Goal: Transaction & Acquisition: Purchase product/service

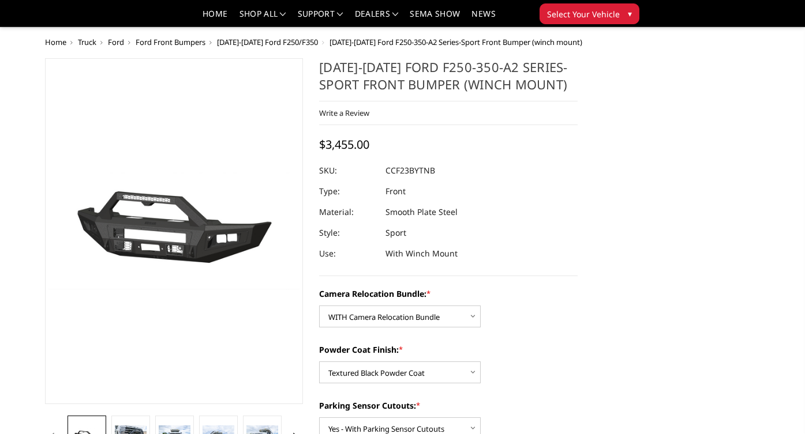
select select "2614"
select select "2613"
select select "2611"
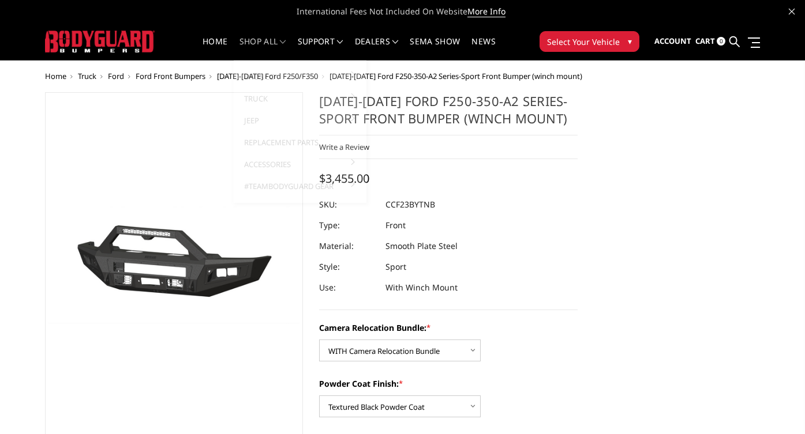
click at [247, 43] on link "shop all" at bounding box center [262, 48] width 47 height 22
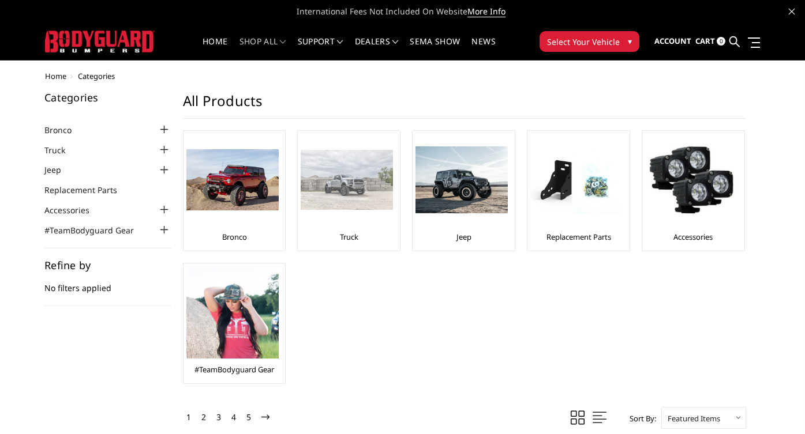
click at [351, 239] on link "Truck" at bounding box center [349, 237] width 18 height 10
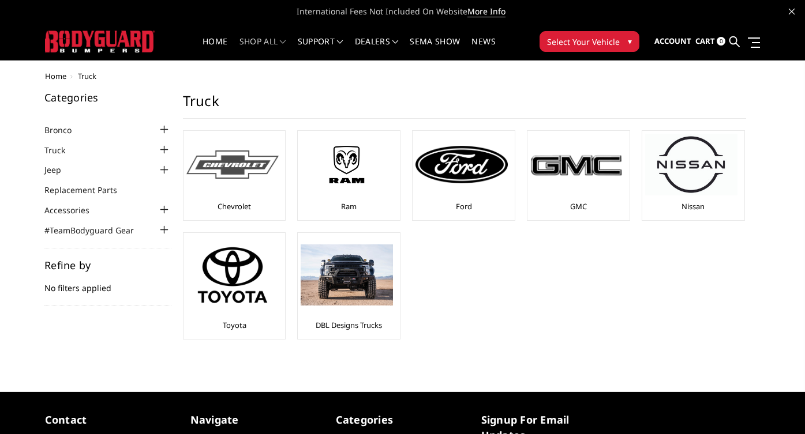
click at [237, 208] on link "Chevrolet" at bounding box center [233, 206] width 33 height 10
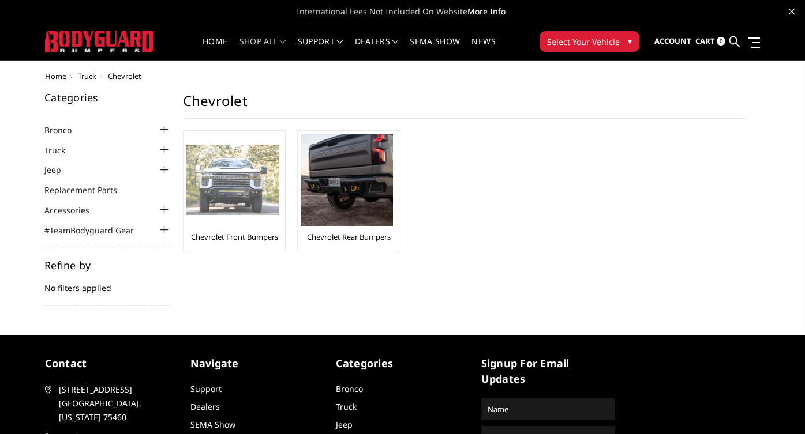
click at [248, 240] on link "Chevrolet Front Bumpers" at bounding box center [234, 237] width 87 height 10
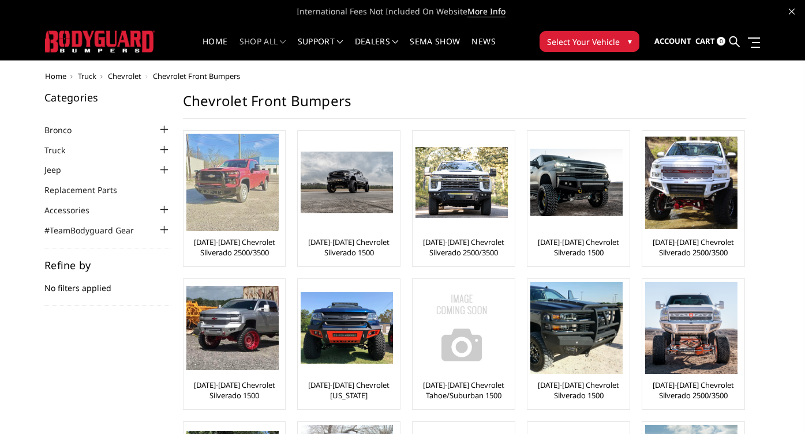
click at [239, 251] on link "[DATE]-[DATE] Chevrolet Silverado 2500/3500" at bounding box center [234, 247] width 96 height 21
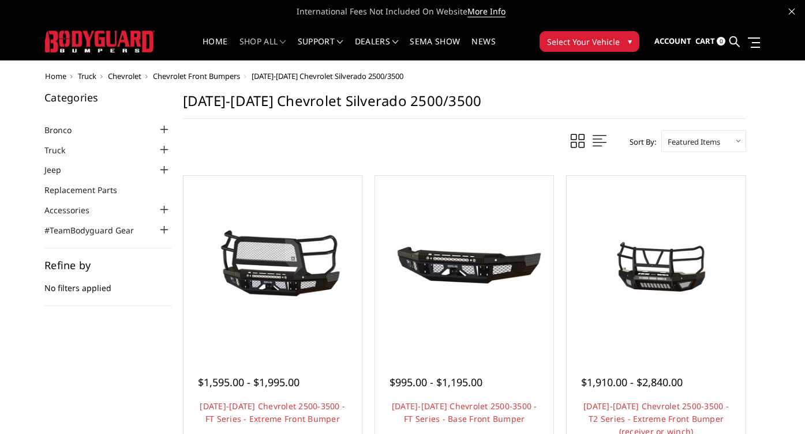
click at [233, 73] on span "Chevrolet Front Bumpers" at bounding box center [196, 76] width 87 height 10
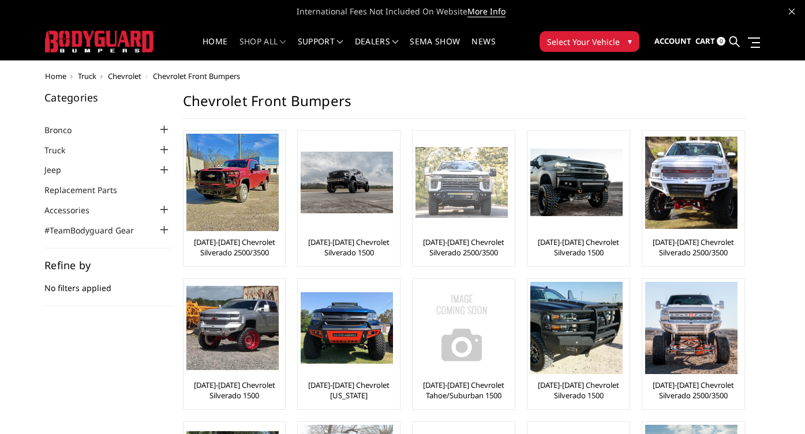
click at [465, 243] on link "[DATE]-[DATE] Chevrolet Silverado 2500/3500" at bounding box center [463, 247] width 96 height 21
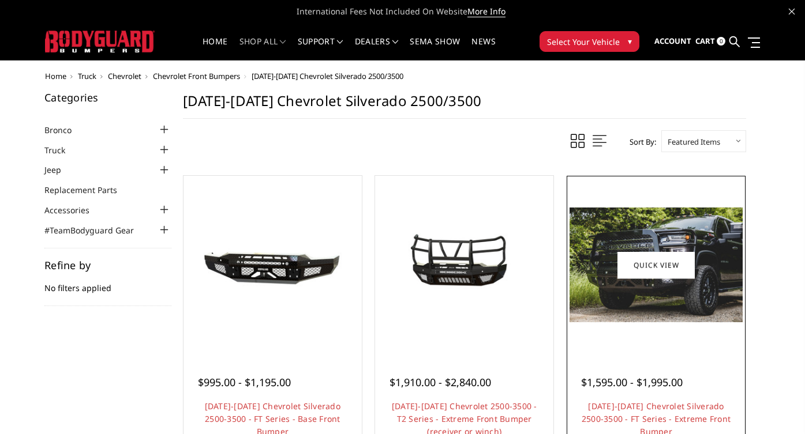
click at [651, 305] on img at bounding box center [655, 265] width 172 height 115
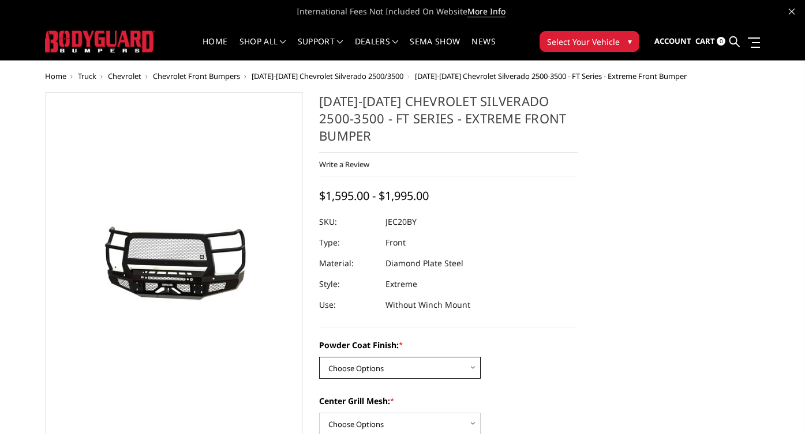
select select "3243"
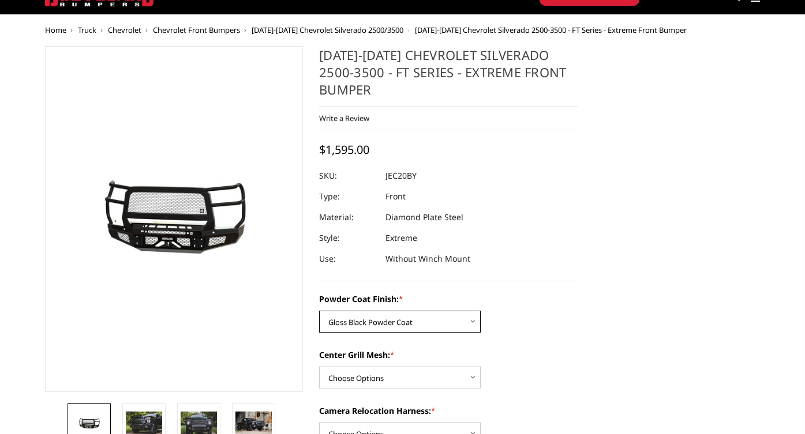
scroll to position [51, 0]
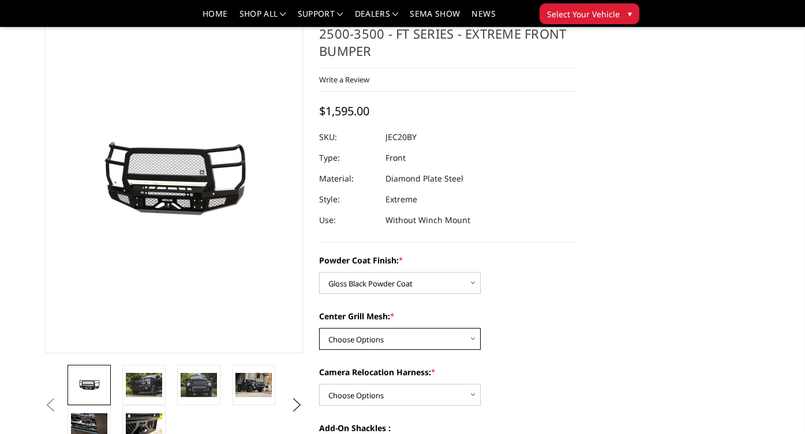
select select "3245"
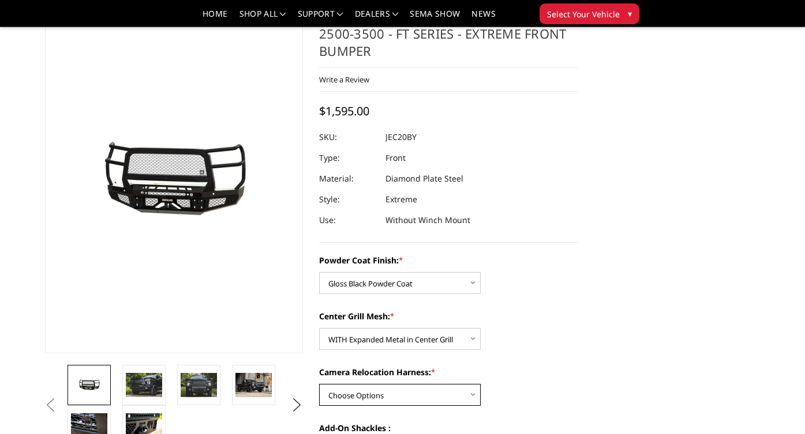
select select "3247"
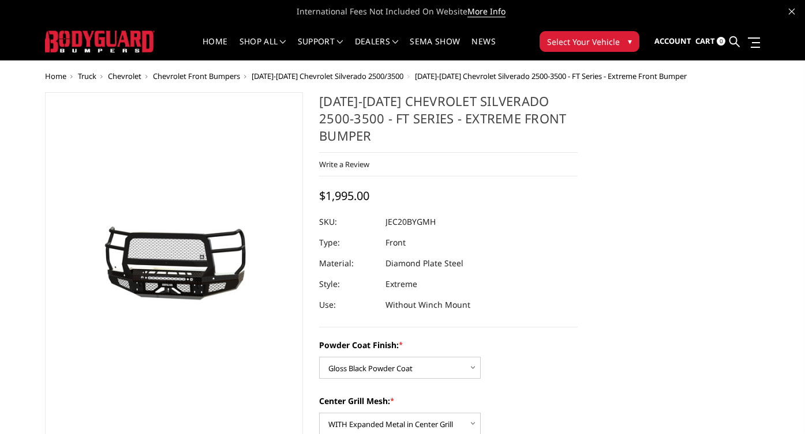
scroll to position [0, 0]
click at [288, 78] on span "[DATE]-[DATE] Chevrolet Silverado 2500/3500" at bounding box center [328, 76] width 152 height 10
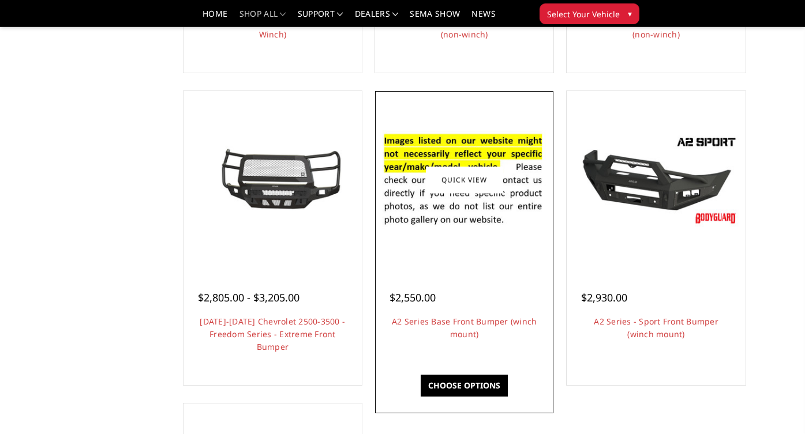
scroll to position [679, 0]
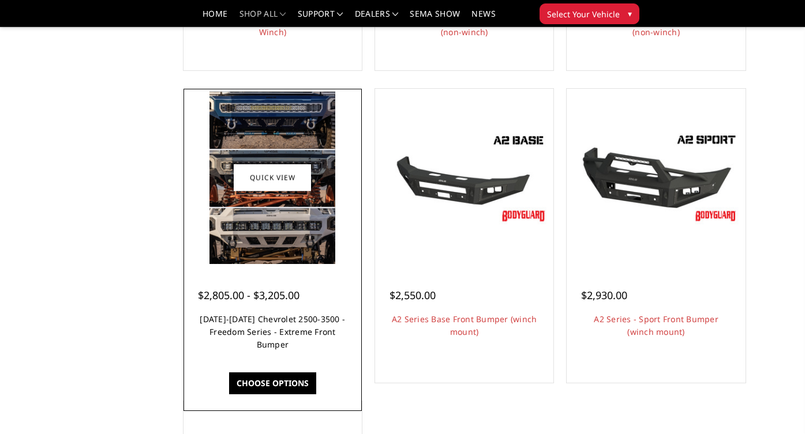
click at [276, 334] on link "[DATE]-[DATE] Chevrolet 2500-3500 - Freedom Series - Extreme Front Bumper" at bounding box center [272, 332] width 145 height 36
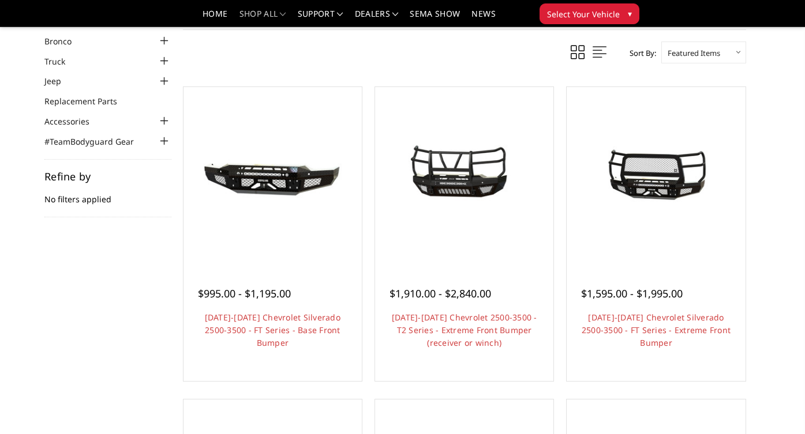
scroll to position [50, 0]
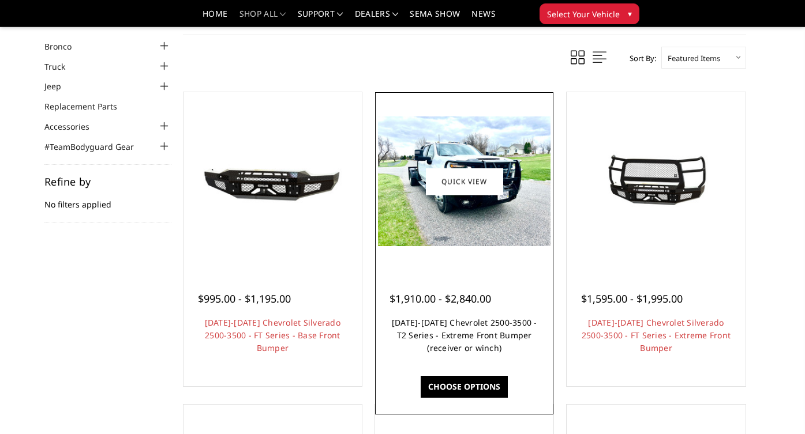
click at [435, 336] on link "2020-2023 Chevrolet 2500-3500 - T2 Series - Extreme Front Bumper (receiver or w…" at bounding box center [464, 335] width 145 height 36
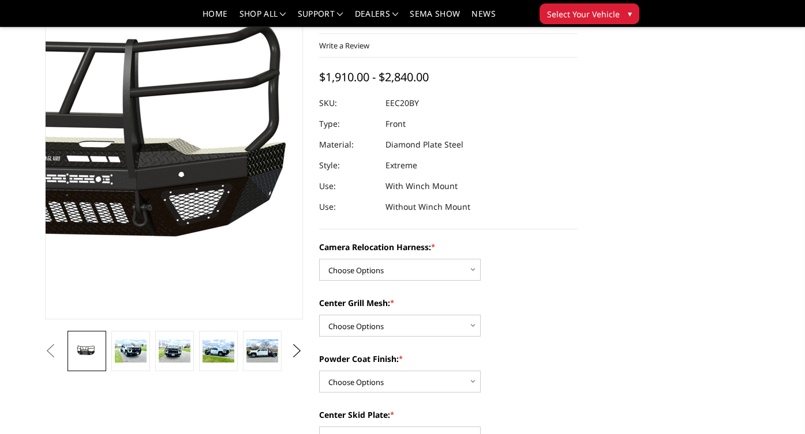
scroll to position [120, 0]
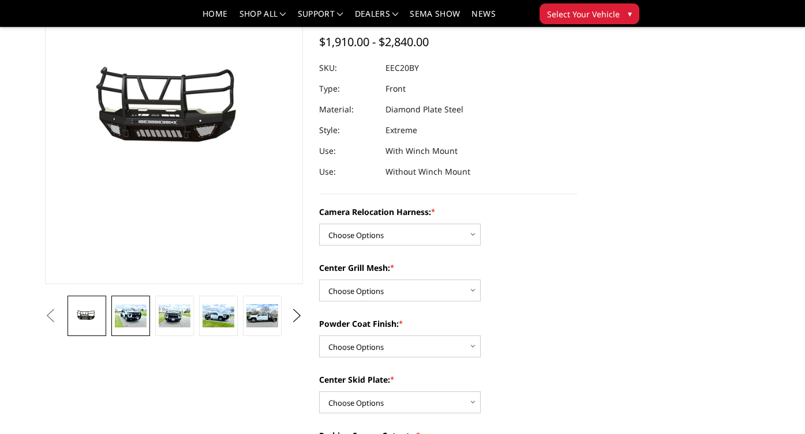
click at [137, 313] on img at bounding box center [130, 317] width 31 height 24
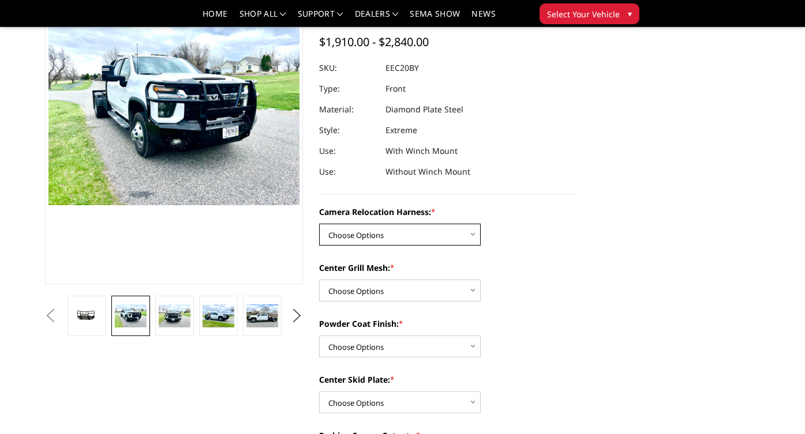
select select "3776"
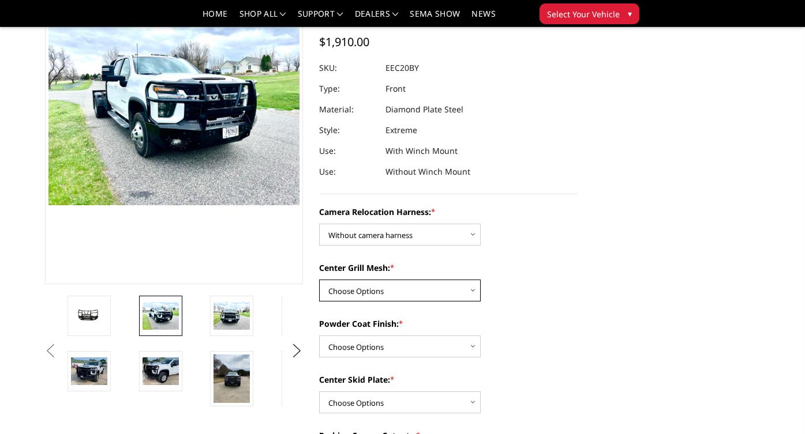
select select "3773"
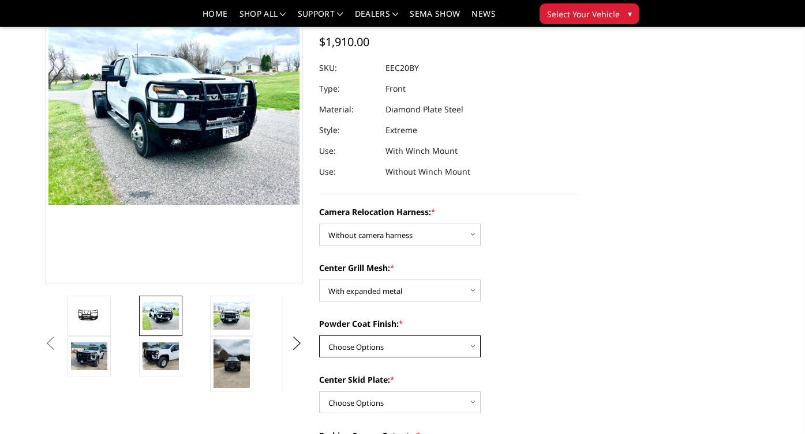
select select "3771"
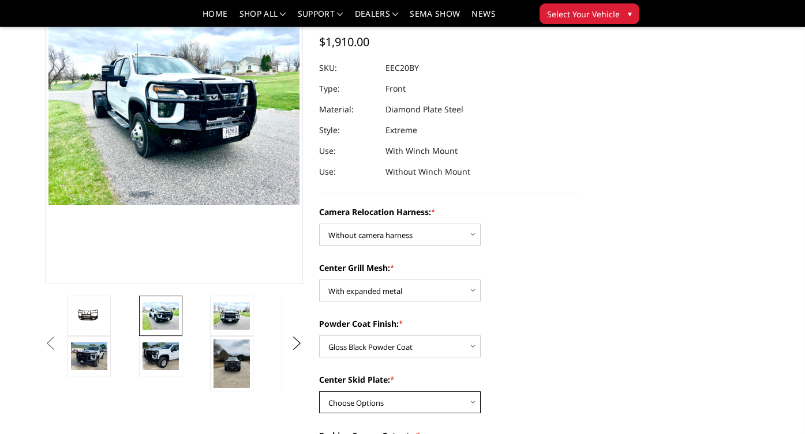
select select "3769"
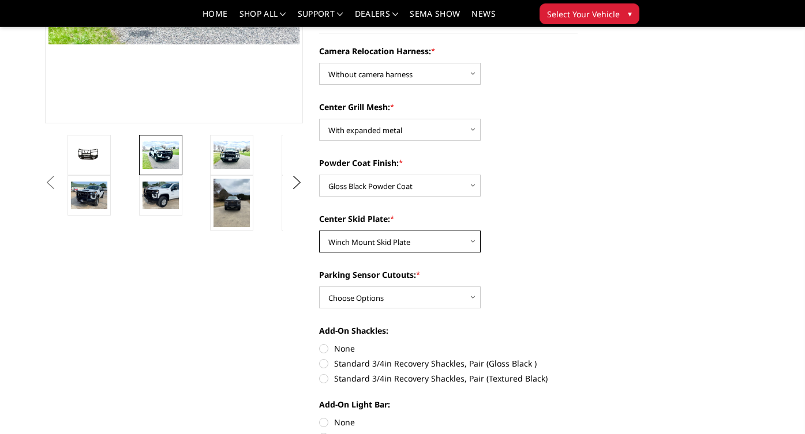
scroll to position [282, 0]
select select "3766"
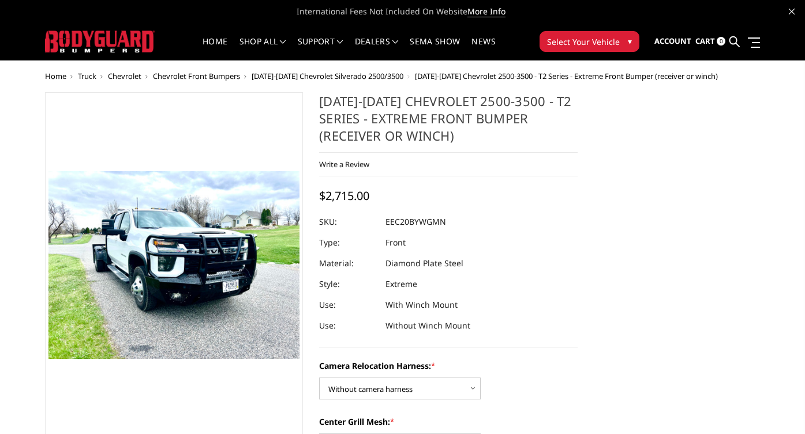
scroll to position [0, 0]
click at [332, 204] on span "$2,715.00" at bounding box center [344, 196] width 50 height 16
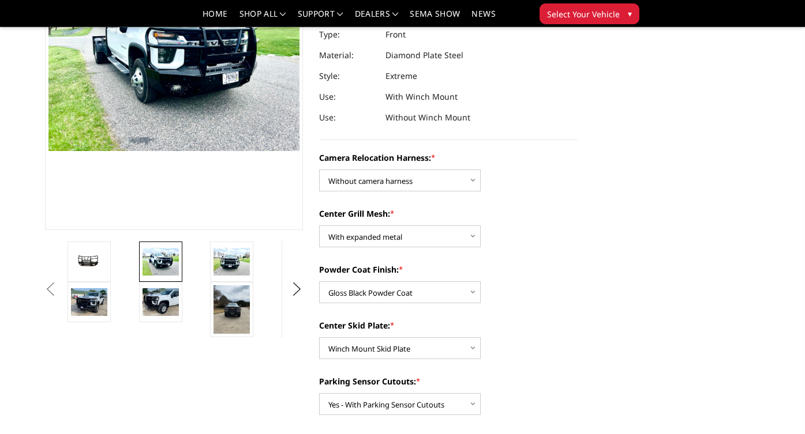
scroll to position [178, 0]
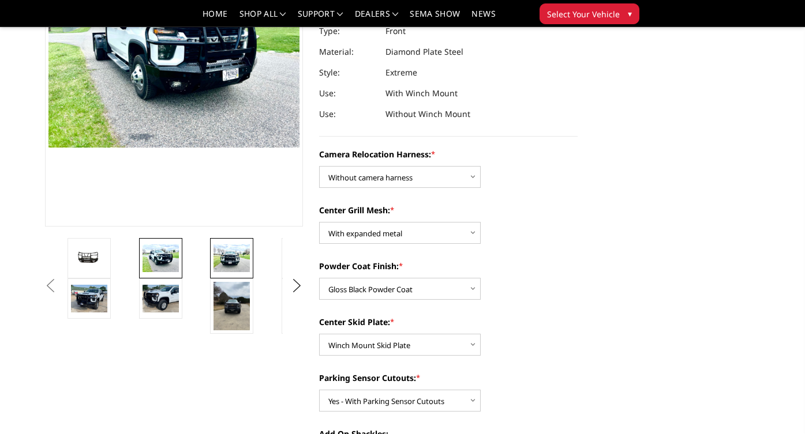
click at [223, 255] on img at bounding box center [231, 258] width 36 height 27
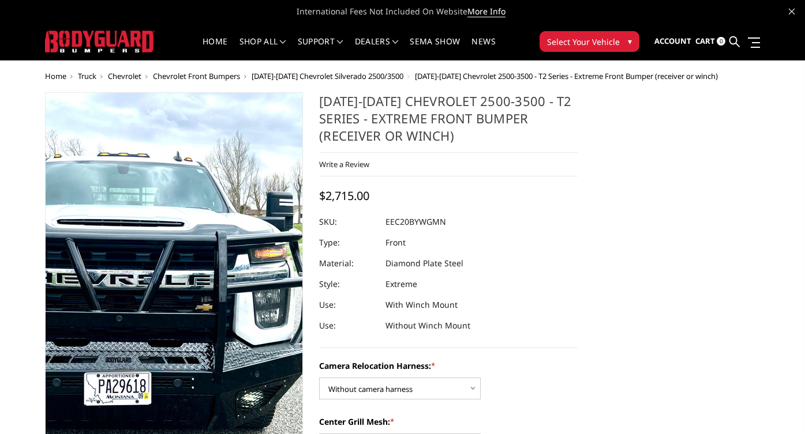
scroll to position [0, 0]
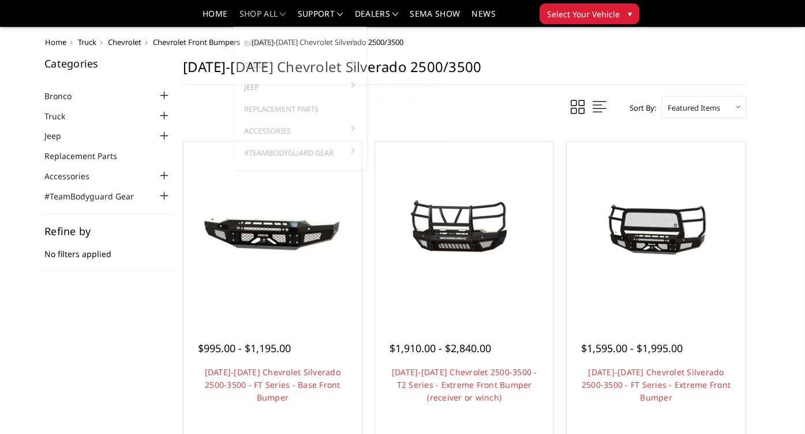
scroll to position [50, 0]
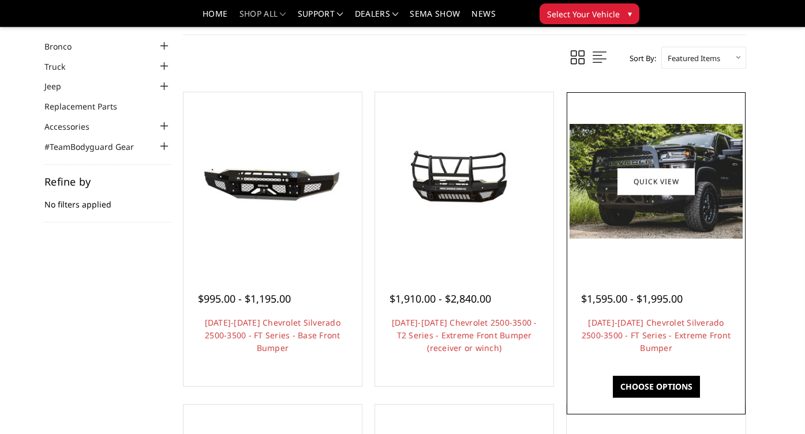
click at [639, 381] on link "Choose Options" at bounding box center [656, 387] width 87 height 22
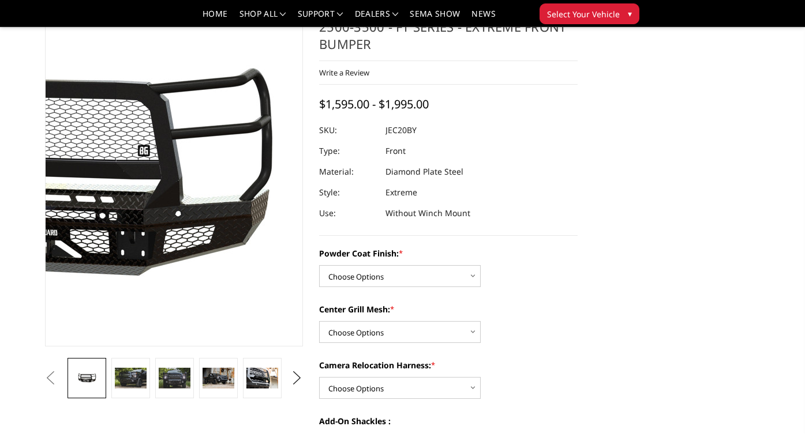
scroll to position [61, 0]
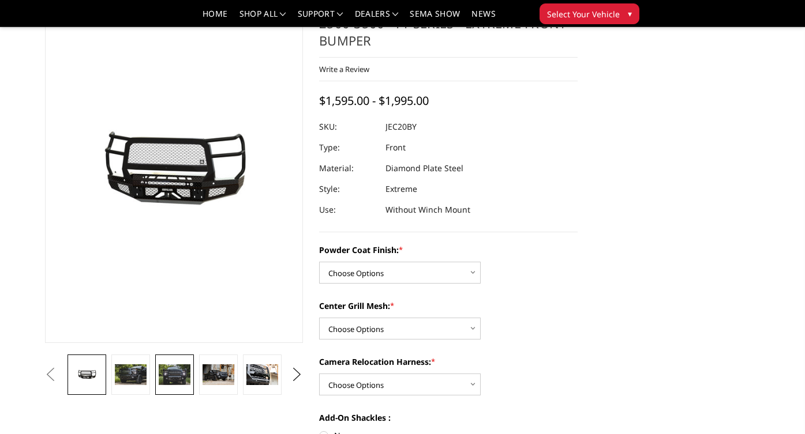
click at [183, 374] on img at bounding box center [174, 375] width 31 height 21
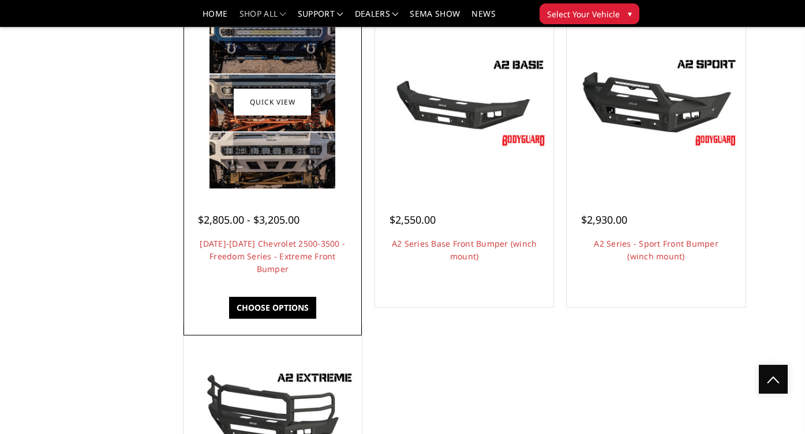
scroll to position [777, 0]
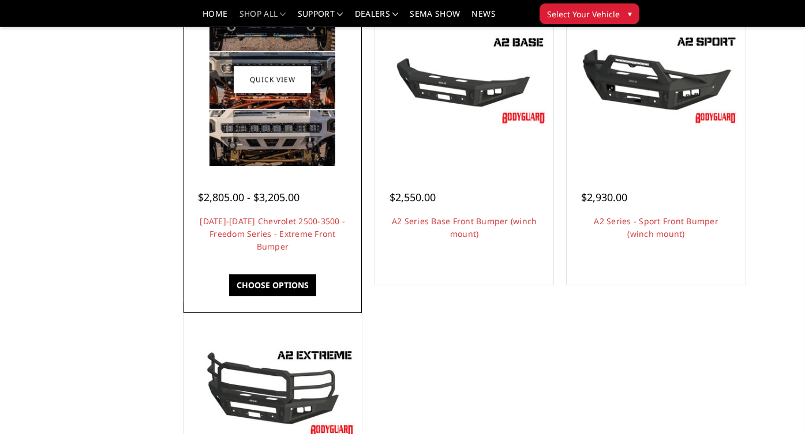
click at [283, 281] on link "Choose Options" at bounding box center [272, 286] width 87 height 22
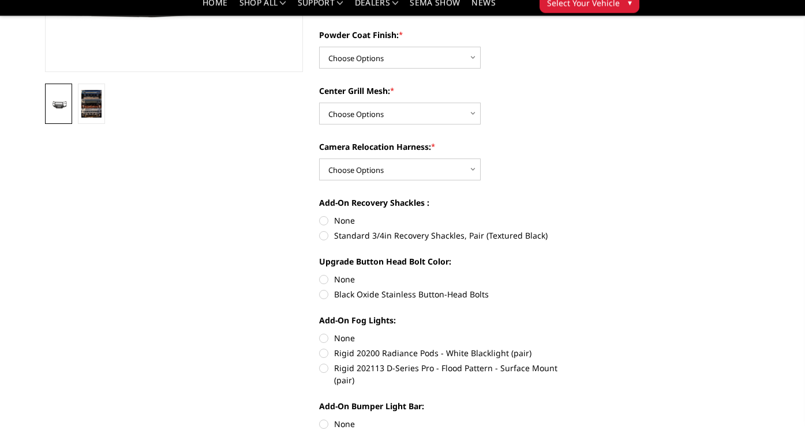
scroll to position [329, 0]
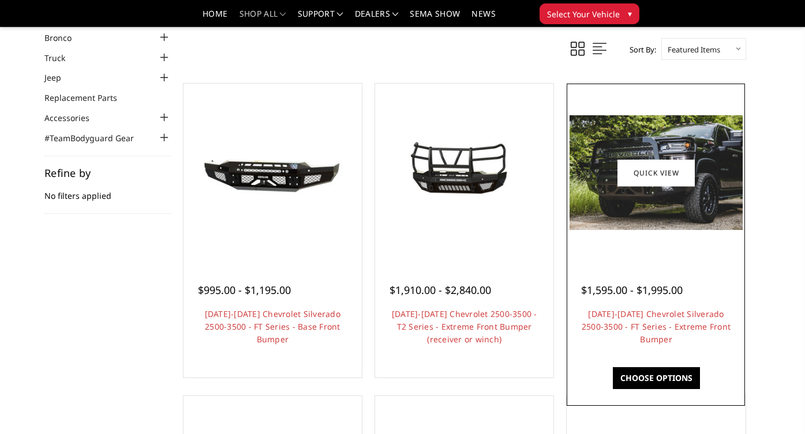
scroll to position [67, 0]
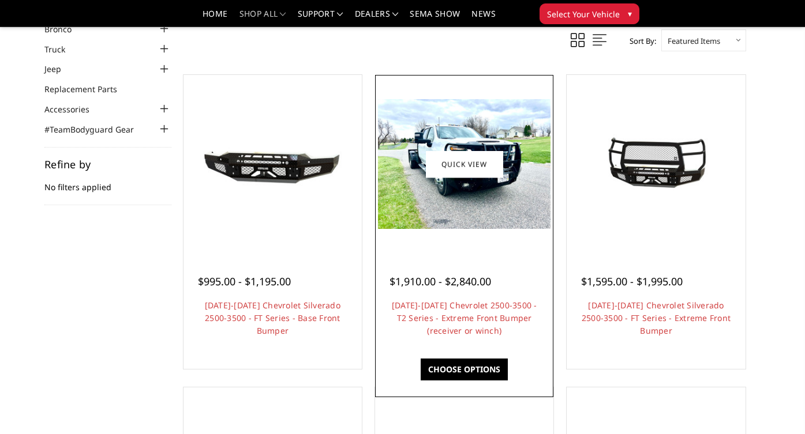
click at [470, 367] on link "Choose Options" at bounding box center [464, 370] width 87 height 22
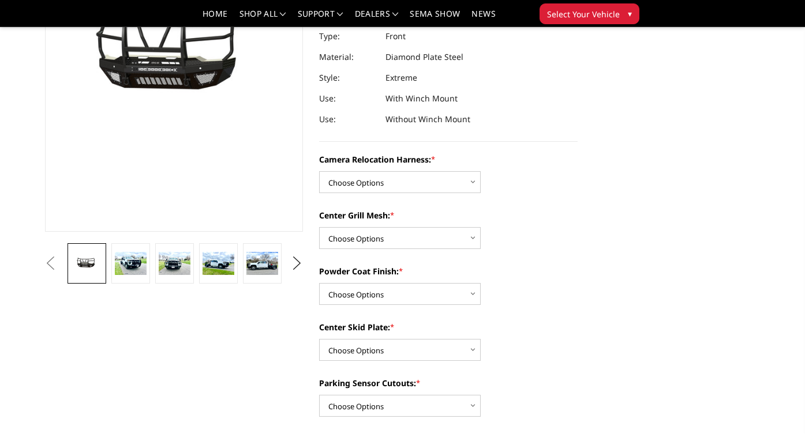
scroll to position [187, 0]
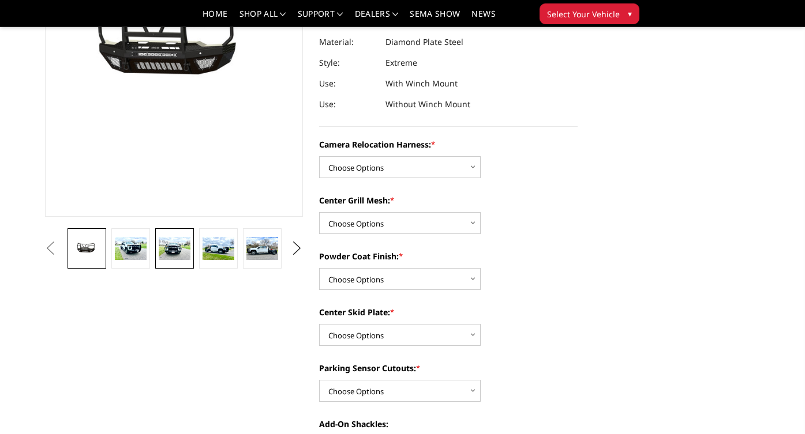
click at [183, 250] on img at bounding box center [174, 249] width 31 height 24
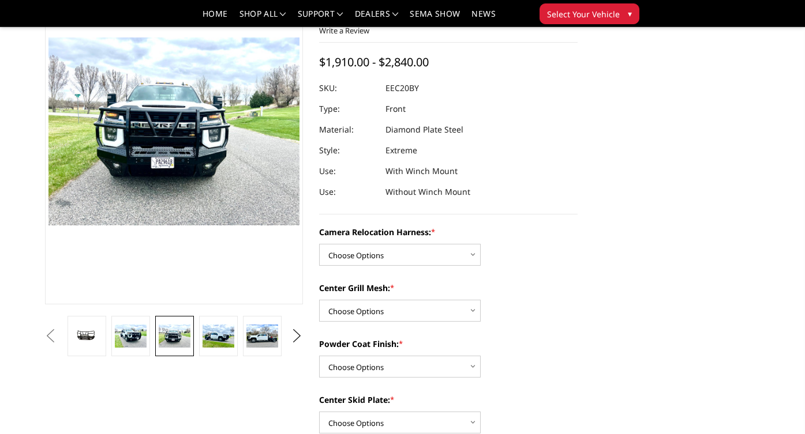
scroll to position [92, 0]
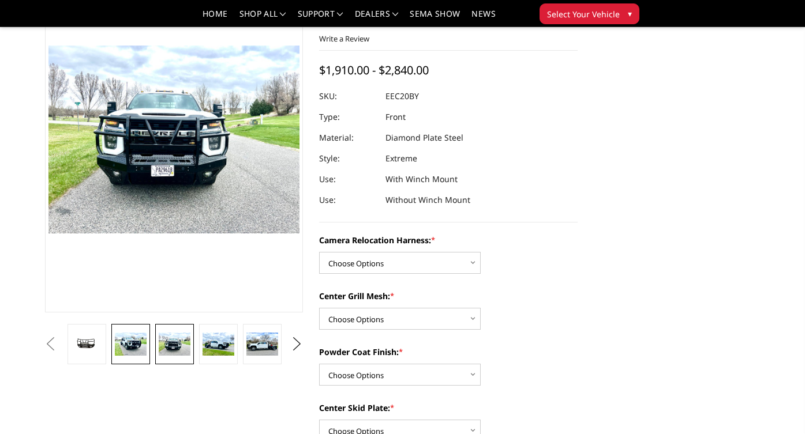
click at [140, 339] on img at bounding box center [130, 345] width 31 height 24
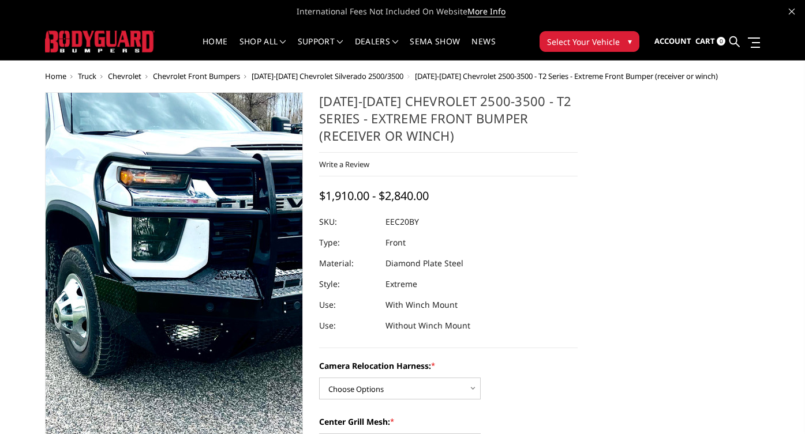
scroll to position [0, 0]
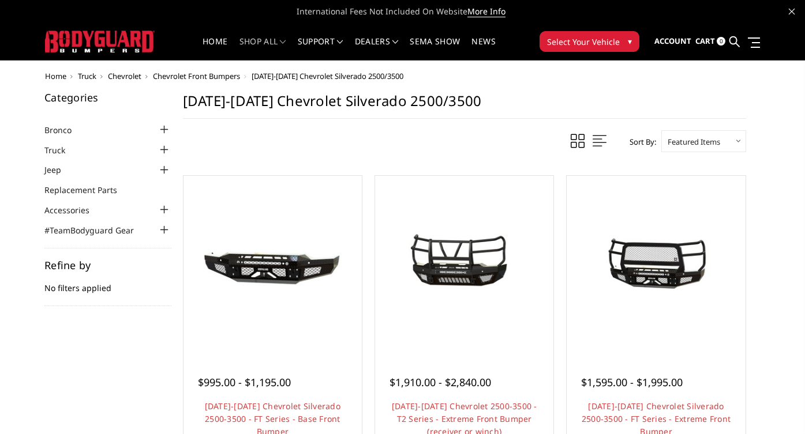
scroll to position [67, 0]
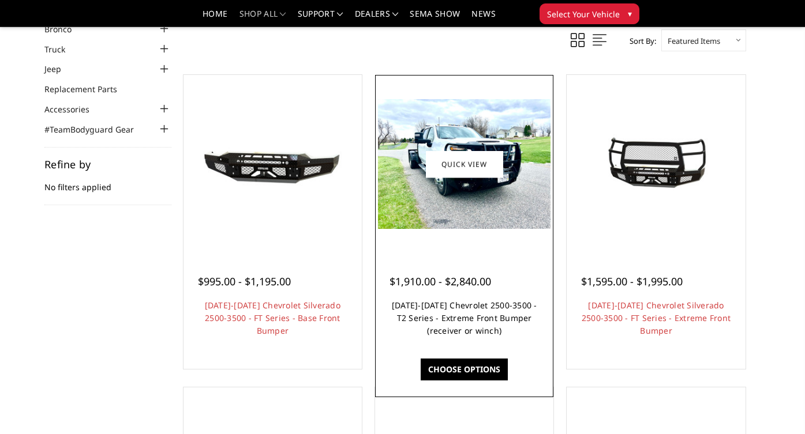
click at [427, 316] on link "[DATE]-[DATE] Chevrolet 2500-3500 - T2 Series - Extreme Front Bumper (receiver …" at bounding box center [464, 318] width 145 height 36
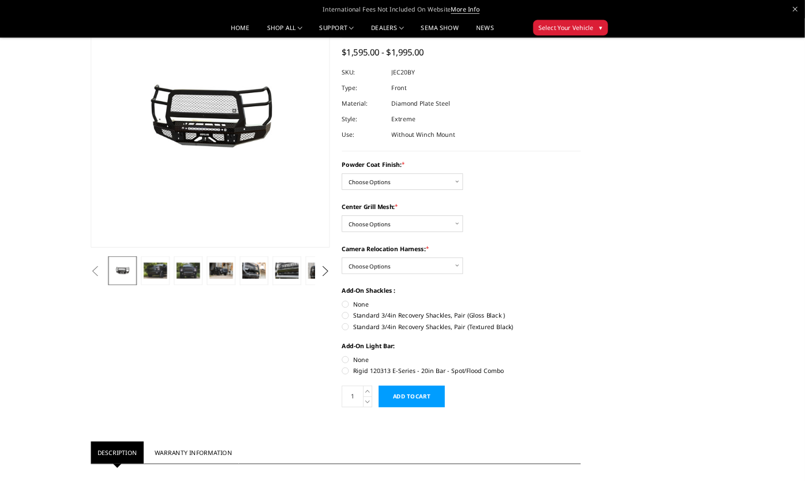
scroll to position [56, 0]
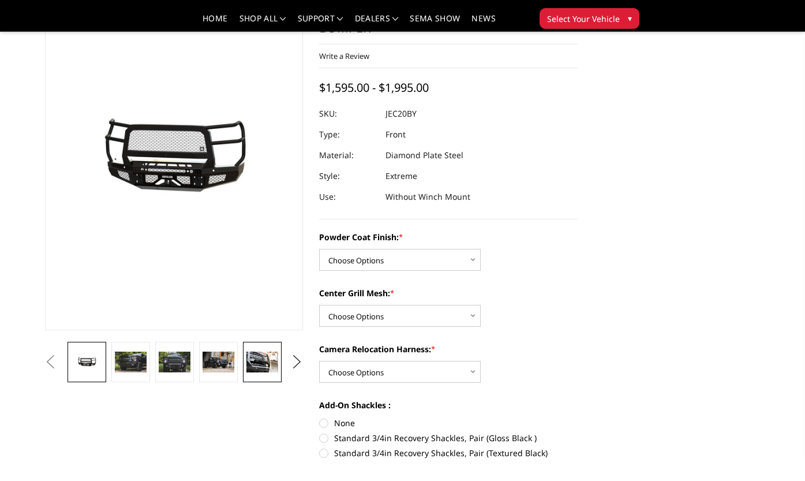
click at [265, 370] on img at bounding box center [261, 380] width 31 height 21
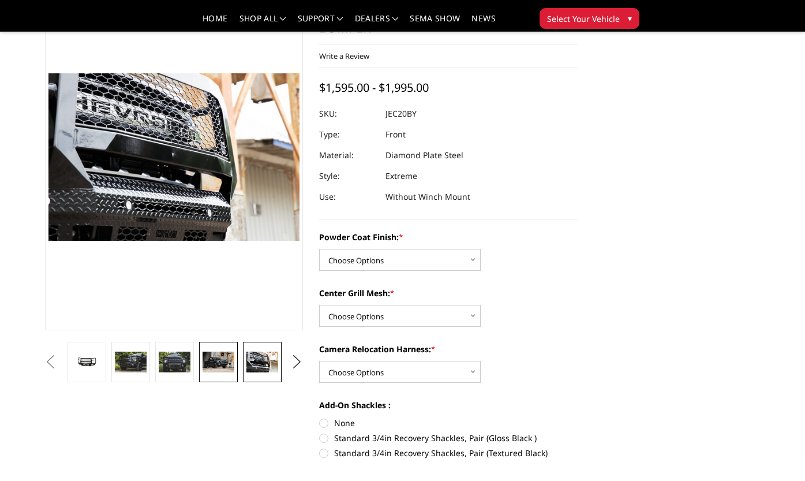
click at [231, 370] on img at bounding box center [217, 380] width 31 height 21
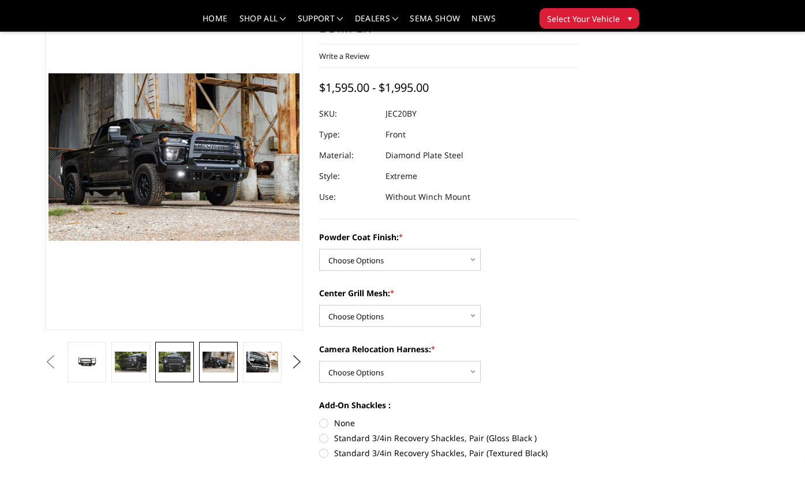
click at [170, 370] on img at bounding box center [174, 380] width 31 height 21
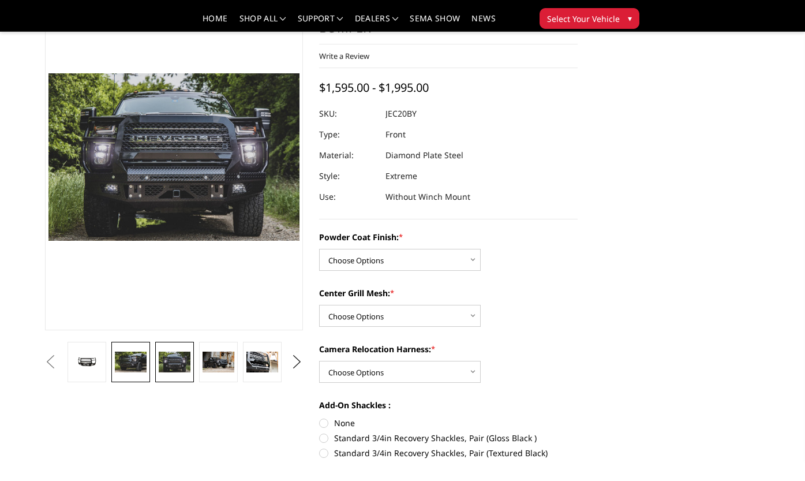
click at [118, 370] on img at bounding box center [130, 380] width 31 height 21
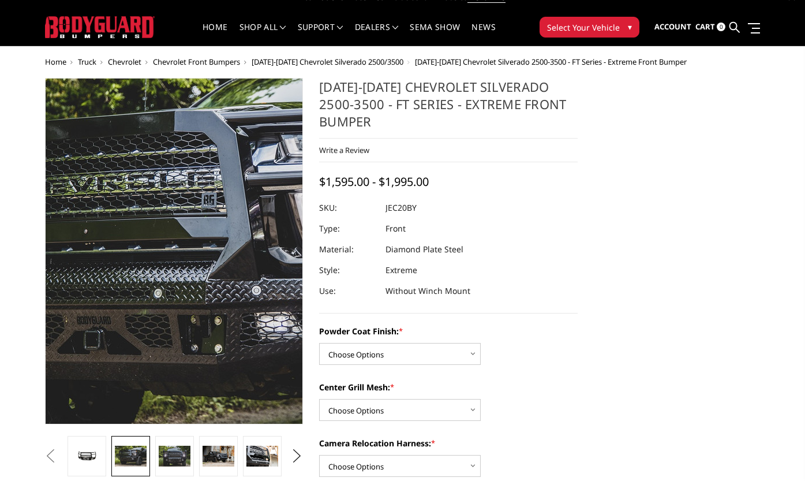
scroll to position [14, 0]
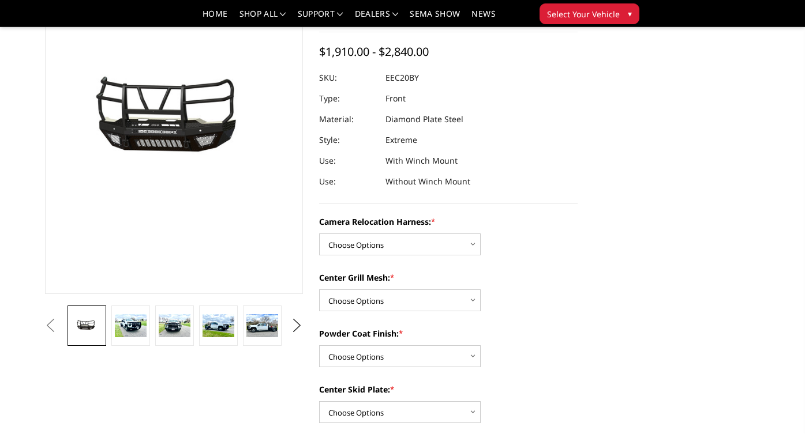
scroll to position [110, 0]
click at [254, 337] on img at bounding box center [261, 327] width 31 height 24
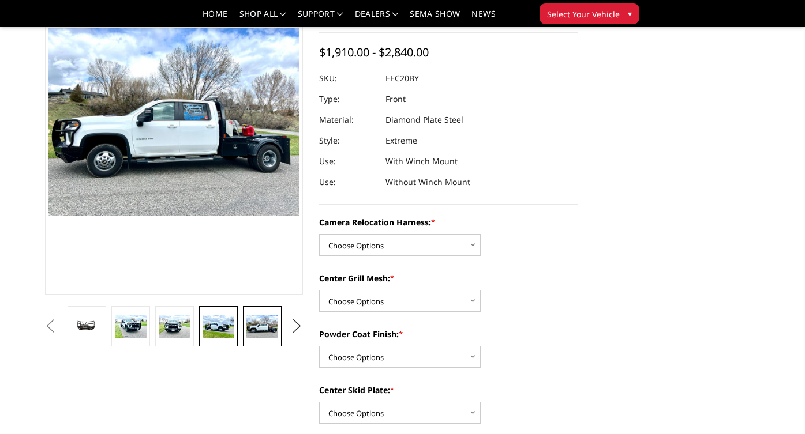
click at [228, 331] on img at bounding box center [217, 327] width 31 height 24
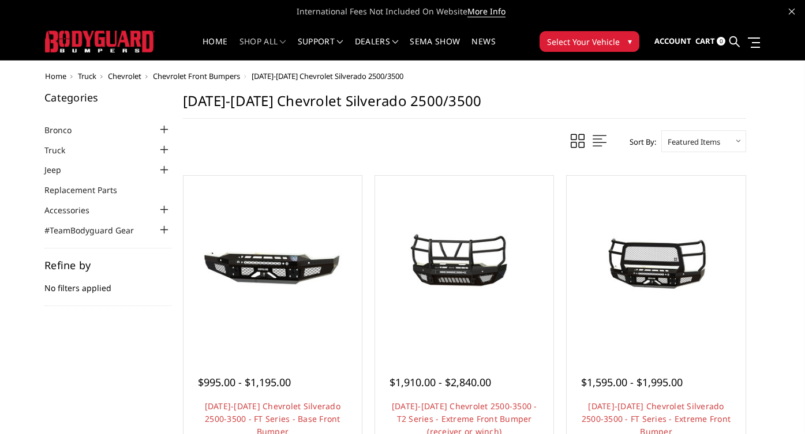
click at [222, 75] on span "Chevrolet Front Bumpers" at bounding box center [196, 76] width 87 height 10
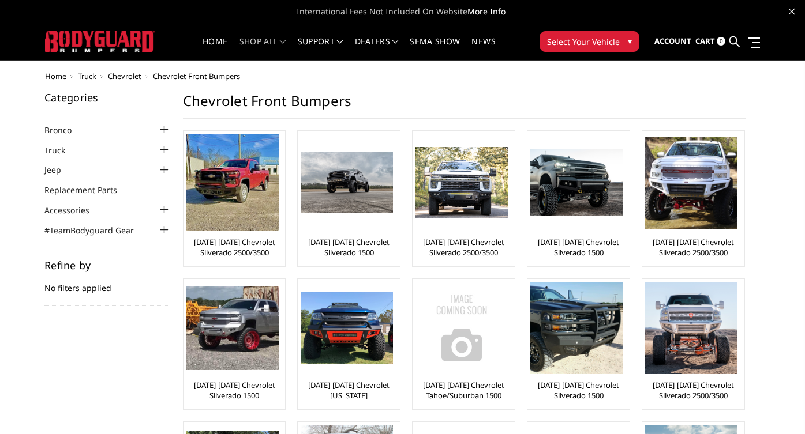
click at [129, 74] on span "Chevrolet" at bounding box center [124, 76] width 33 height 10
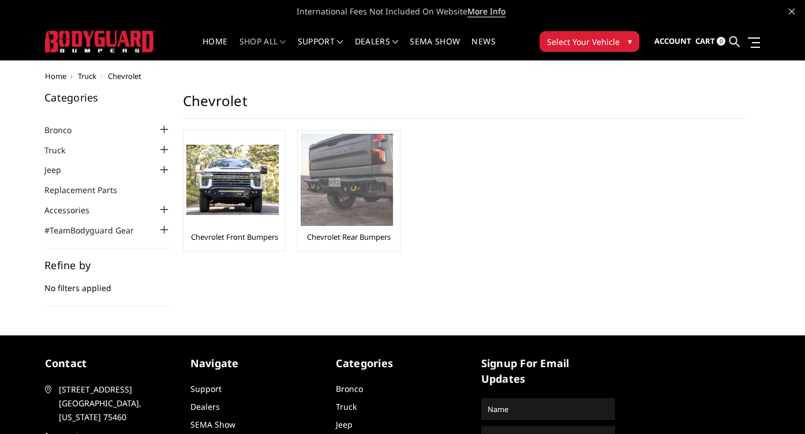
click at [340, 196] on img at bounding box center [347, 180] width 92 height 92
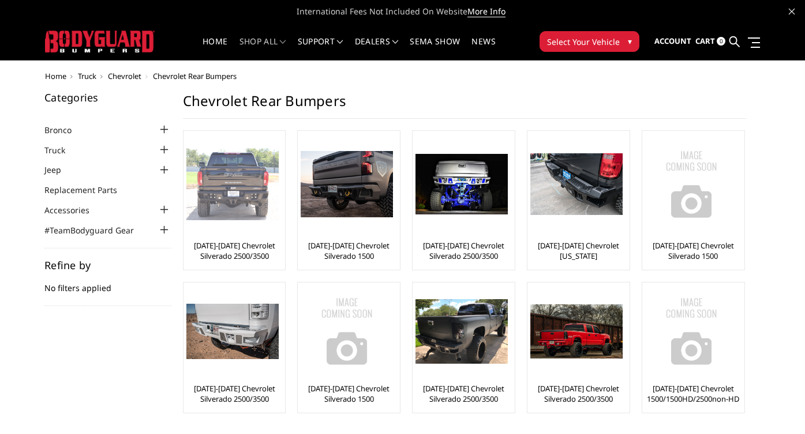
click at [249, 249] on link "[DATE]-[DATE] Chevrolet Silverado 2500/3500" at bounding box center [234, 251] width 96 height 21
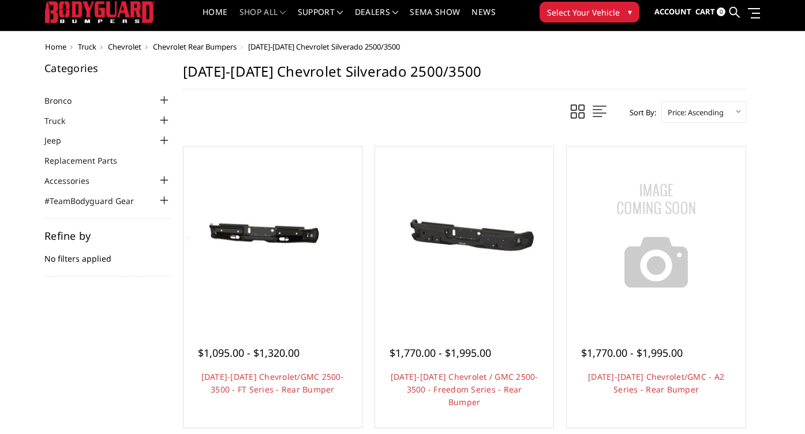
scroll to position [29, 0]
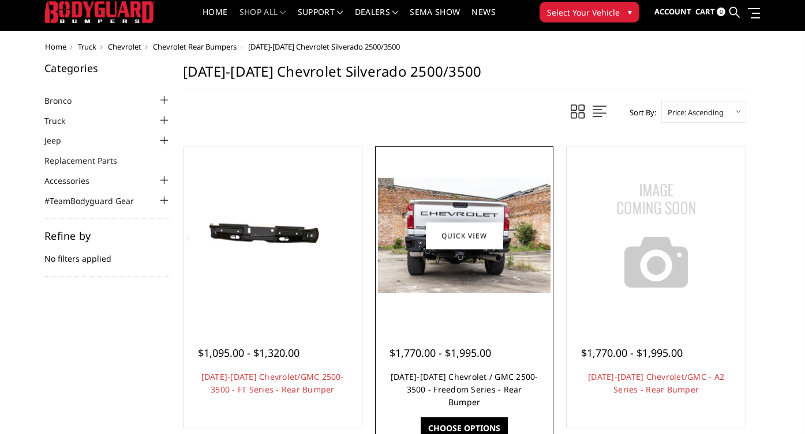
click at [424, 393] on link "2020-2025 Chevrolet / GMC 2500-3500 - Freedom Series - Rear Bumper" at bounding box center [465, 389] width 148 height 36
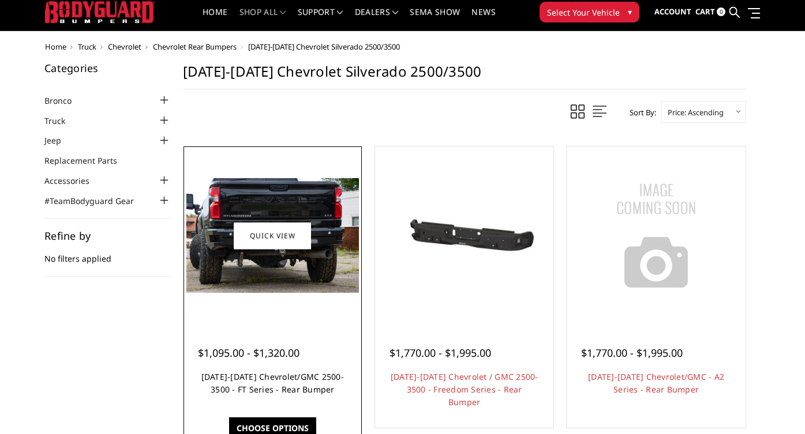
click at [268, 395] on link "[DATE]-[DATE] Chevrolet/GMC 2500-3500 - FT Series - Rear Bumper" at bounding box center [272, 383] width 142 height 24
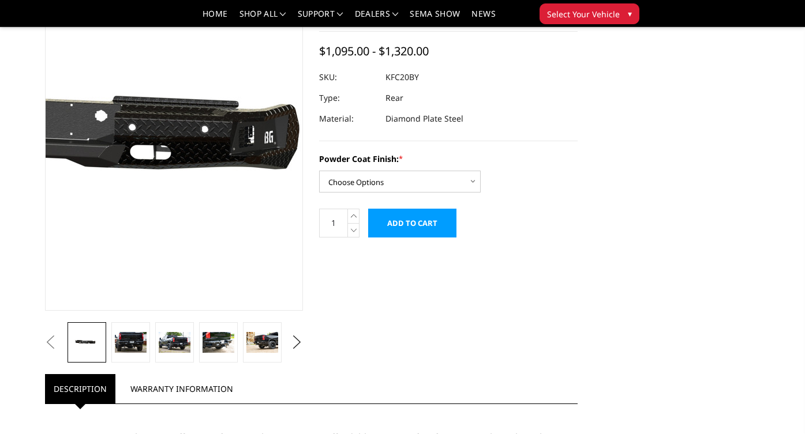
scroll to position [103, 0]
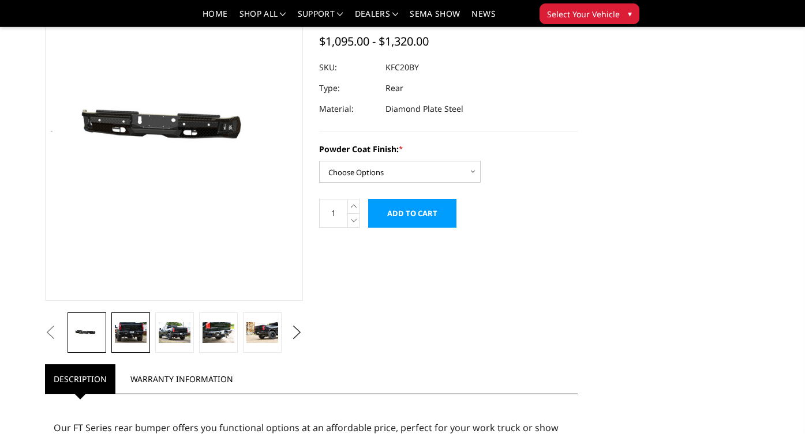
click at [130, 324] on img at bounding box center [130, 332] width 31 height 21
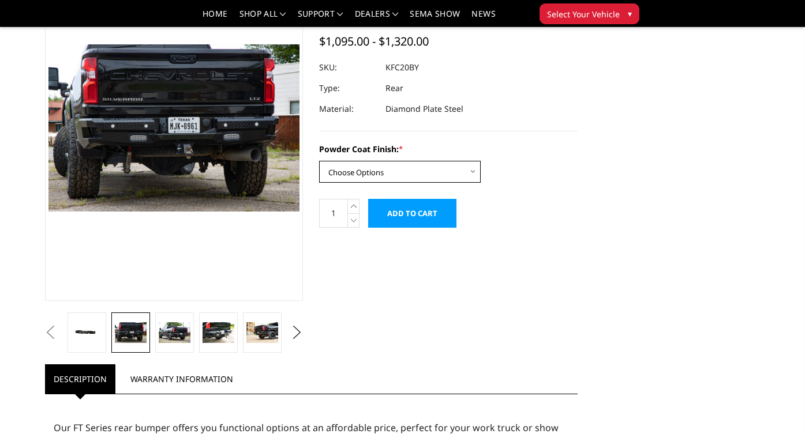
select select "3418"
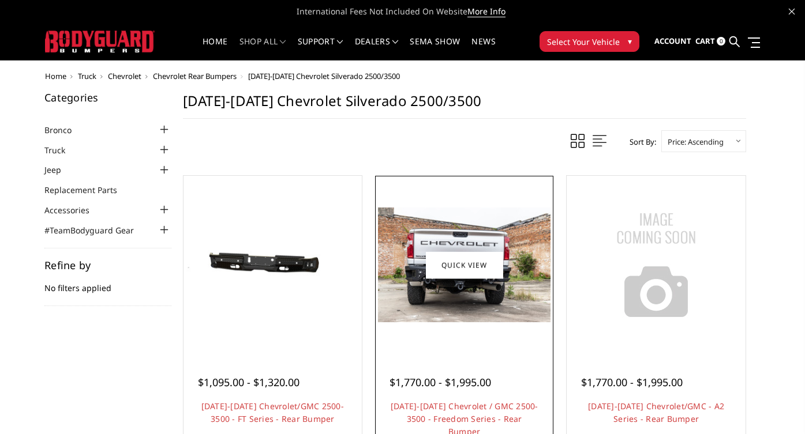
scroll to position [29, 0]
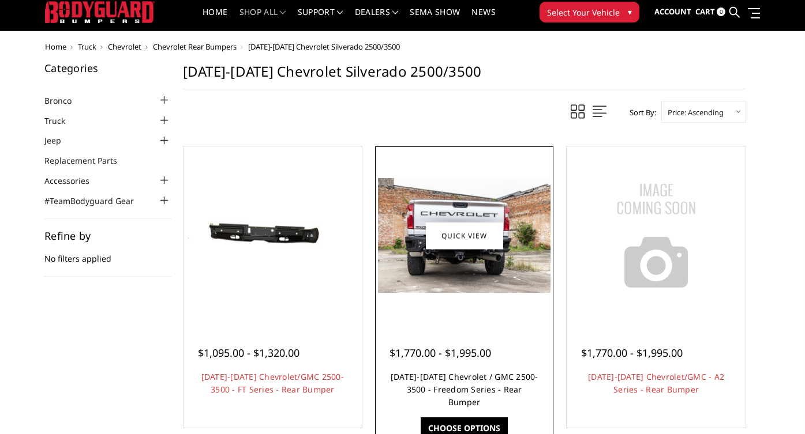
click at [433, 395] on link "[DATE]-[DATE] Chevrolet / GMC 2500-3500 - Freedom Series - Rear Bumper" at bounding box center [465, 389] width 148 height 36
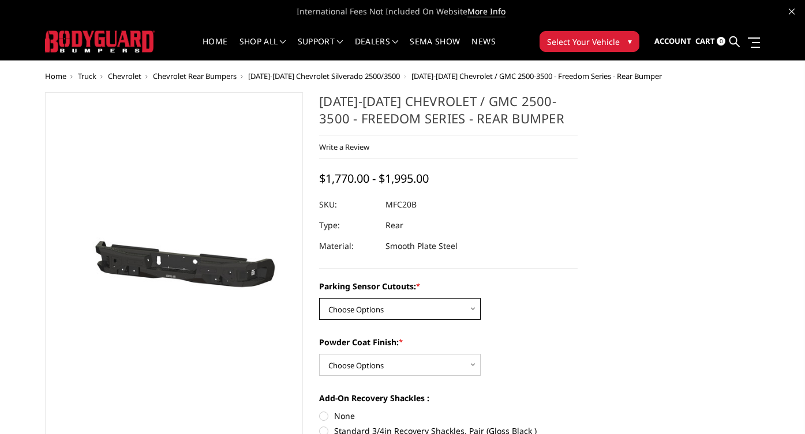
select select "2870"
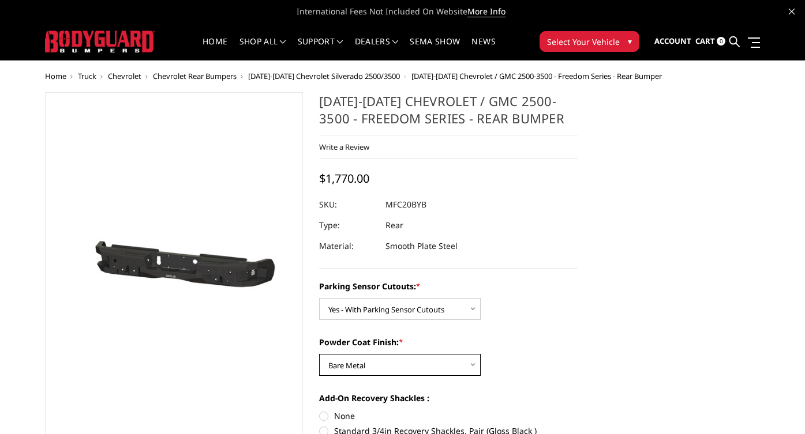
select select "2872"
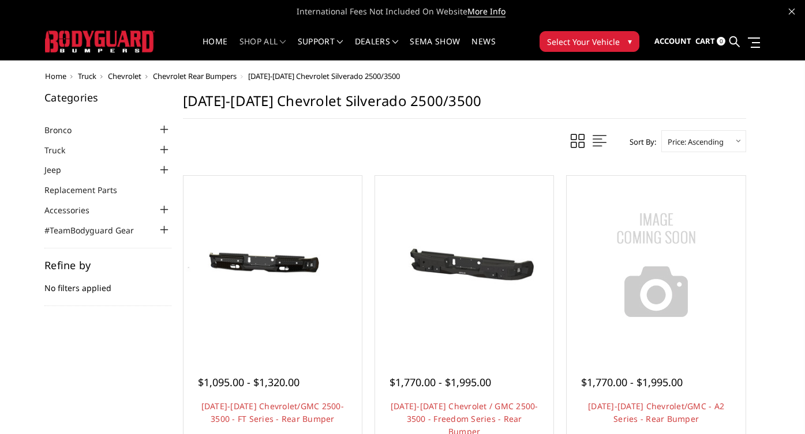
scroll to position [29, 0]
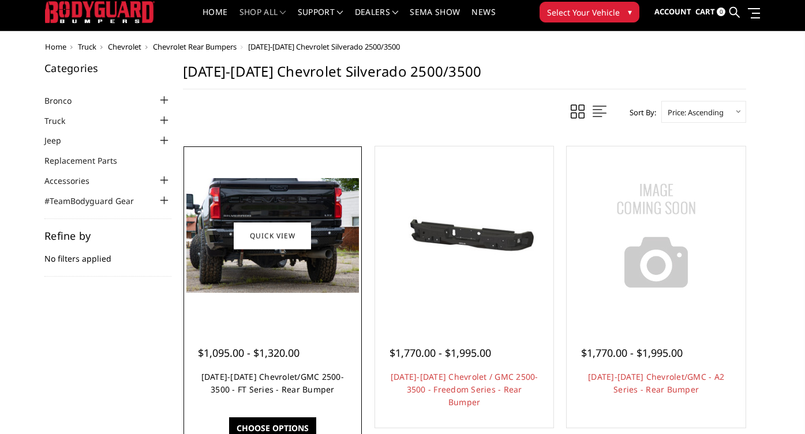
click at [232, 395] on link "2020-2025 Chevrolet/GMC 2500-3500 - FT Series - Rear Bumper" at bounding box center [272, 383] width 142 height 24
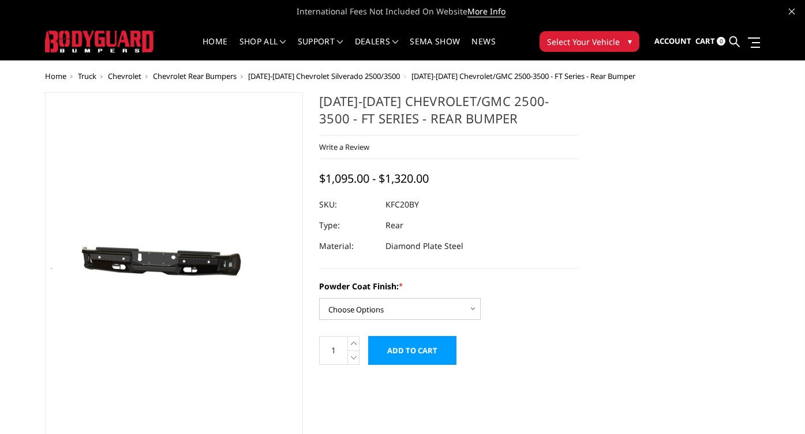
click at [227, 77] on span "Chevrolet Rear Bumpers" at bounding box center [195, 76] width 84 height 10
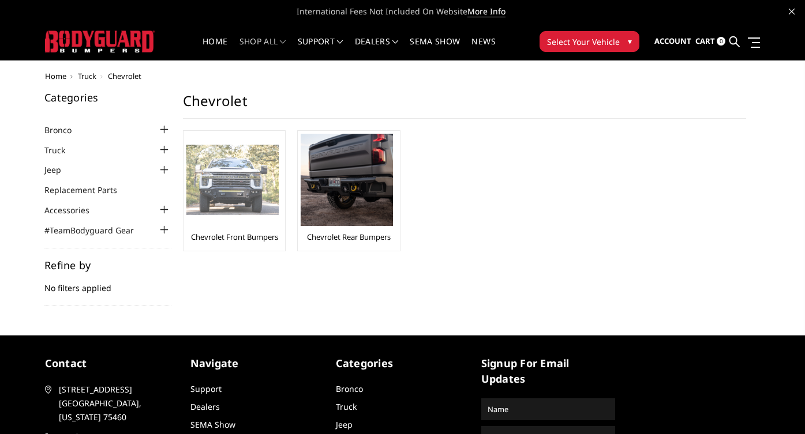
click at [248, 237] on link "Chevrolet Front Bumpers" at bounding box center [234, 237] width 87 height 10
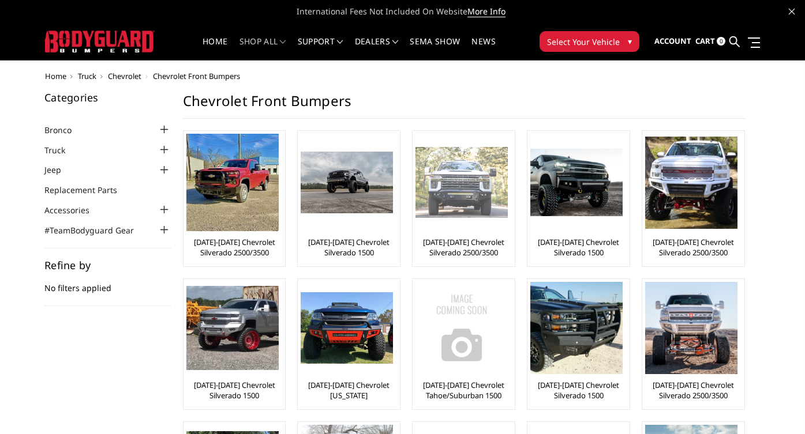
click at [471, 242] on link "[DATE]-[DATE] Chevrolet Silverado 2500/3500" at bounding box center [463, 247] width 96 height 21
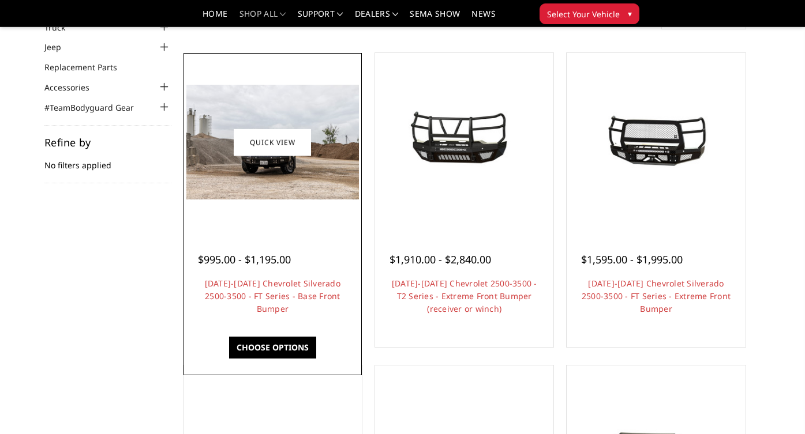
scroll to position [89, 0]
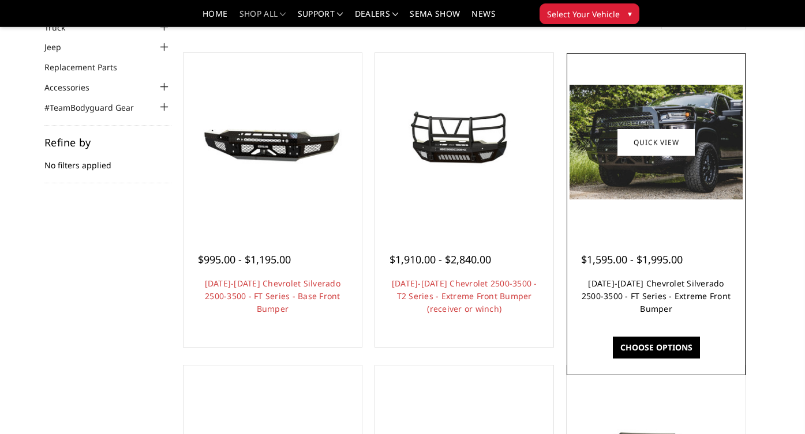
click at [621, 302] on link "[DATE]-[DATE] Chevrolet Silverado 2500-3500 - FT Series - Extreme Front Bumper" at bounding box center [655, 296] width 149 height 36
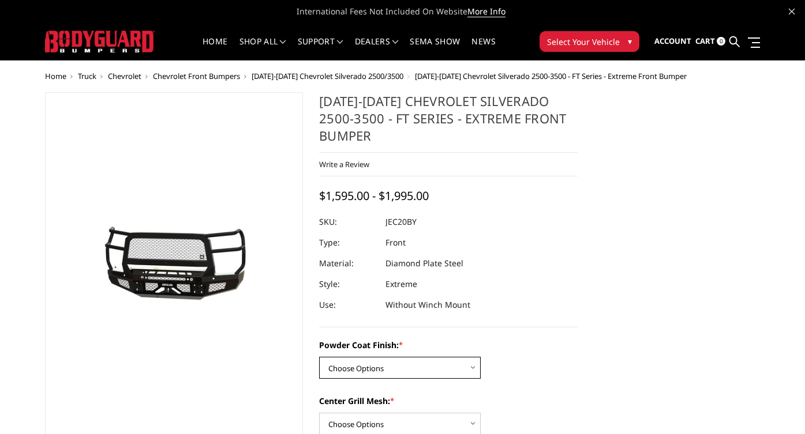
select select "3243"
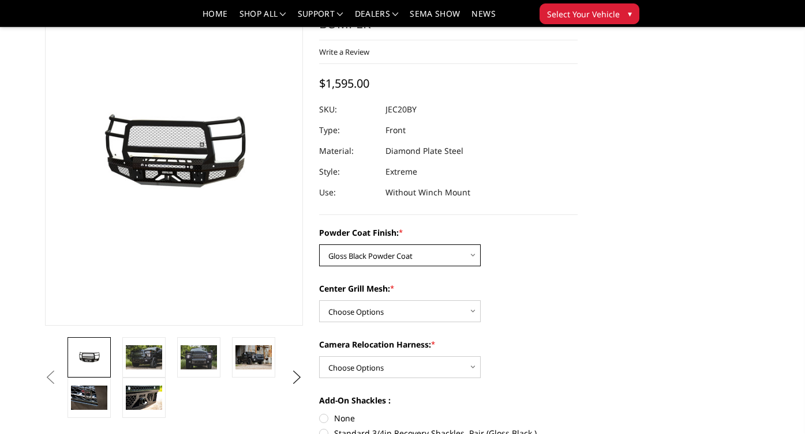
scroll to position [78, 0]
select select "3245"
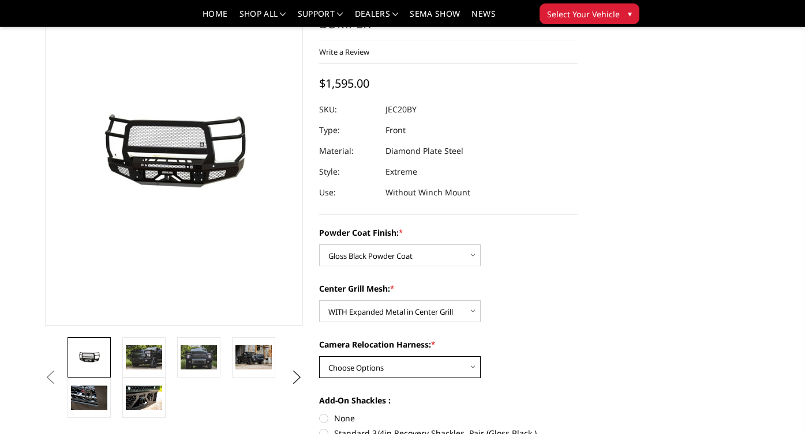
select select "3247"
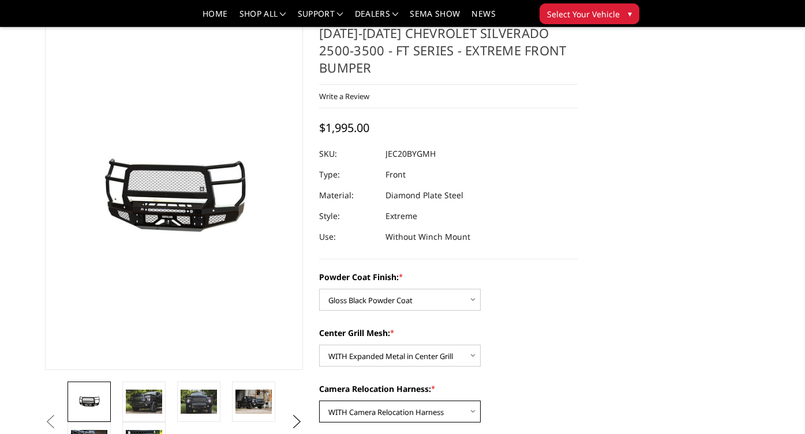
scroll to position [33, 0]
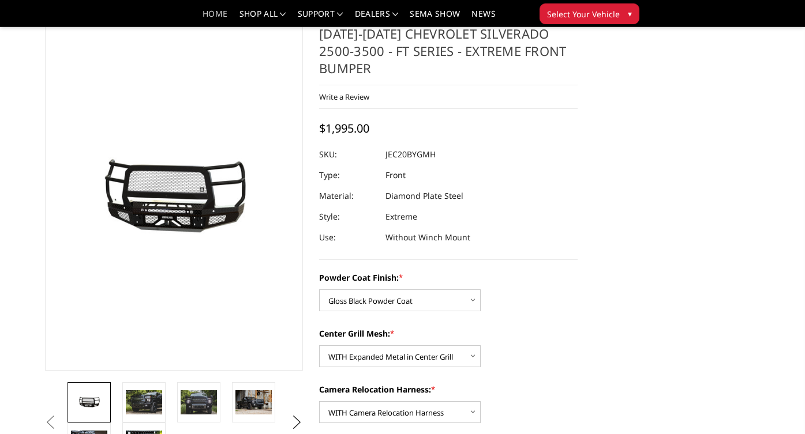
click at [216, 13] on link "Home" at bounding box center [214, 18] width 25 height 17
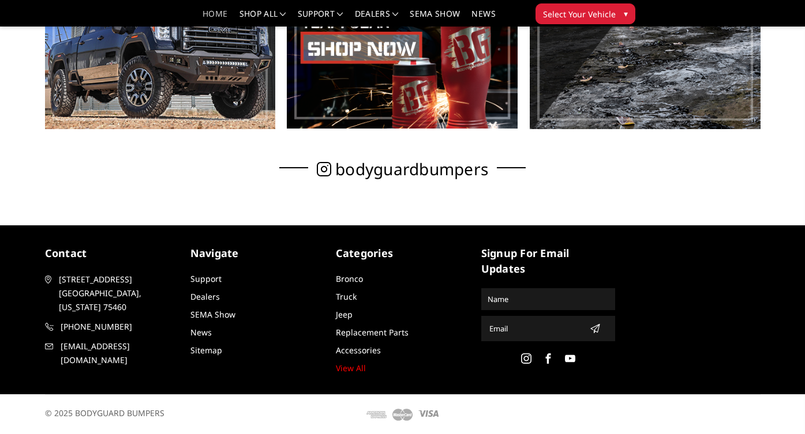
scroll to position [678, 0]
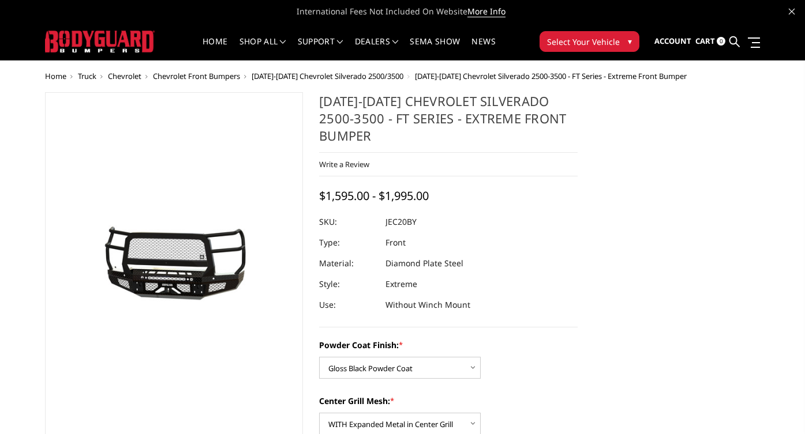
select select "3243"
select select "3245"
select select "3247"
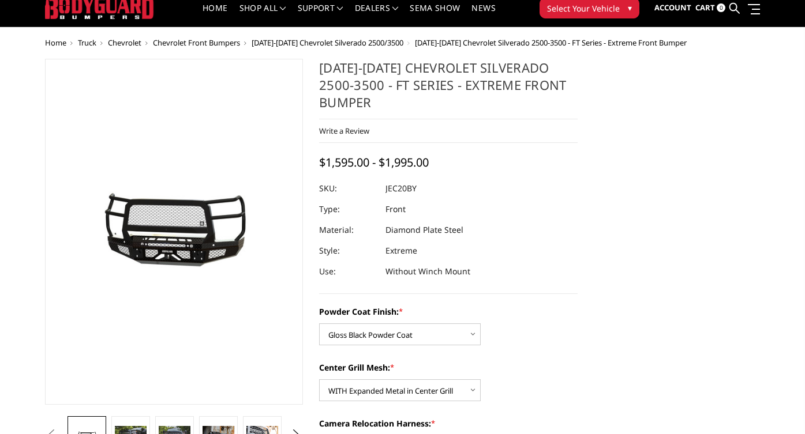
click at [219, 42] on span "Chevrolet Front Bumpers" at bounding box center [196, 42] width 87 height 10
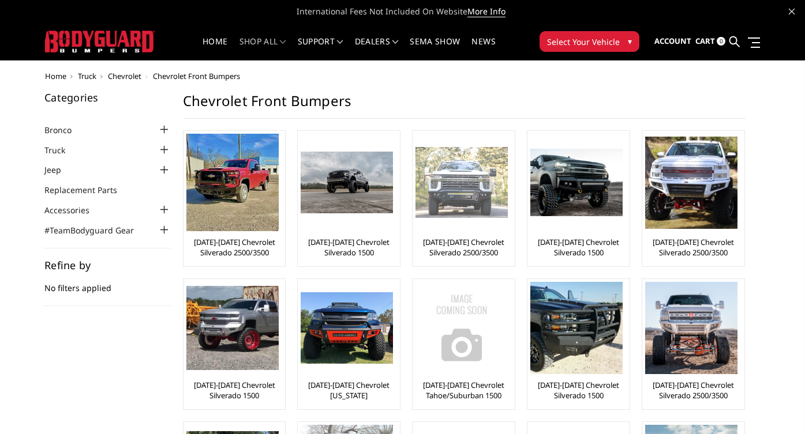
click at [466, 246] on link "[DATE]-[DATE] Chevrolet Silverado 2500/3500" at bounding box center [463, 247] width 96 height 21
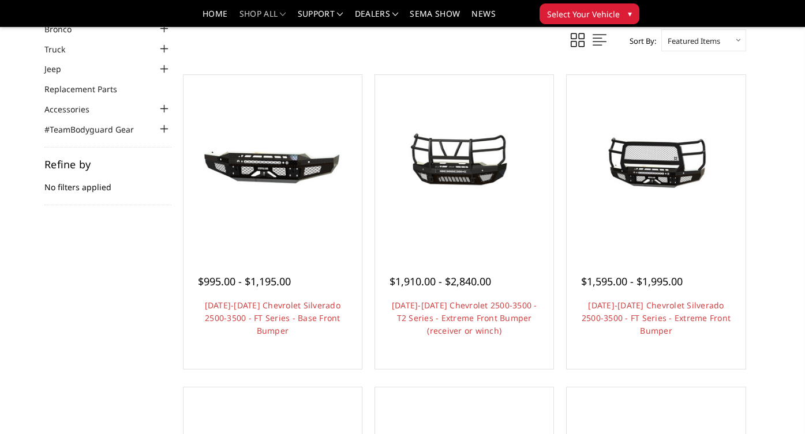
scroll to position [66, 0]
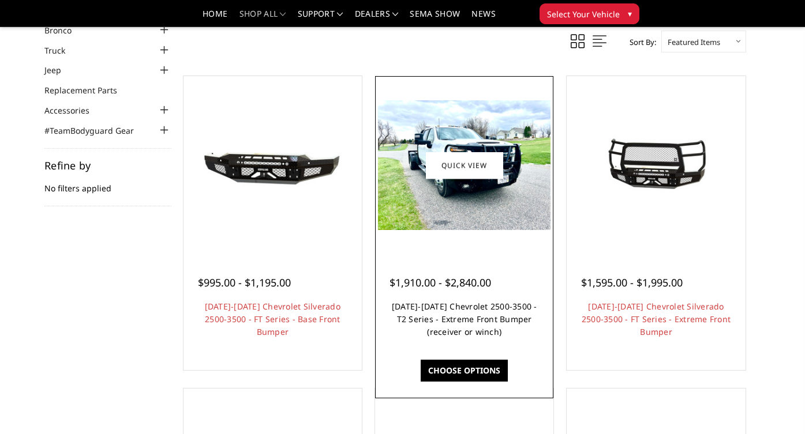
click at [452, 333] on link "2020-2023 Chevrolet 2500-3500 - T2 Series - Extreme Front Bumper (receiver or w…" at bounding box center [464, 319] width 145 height 36
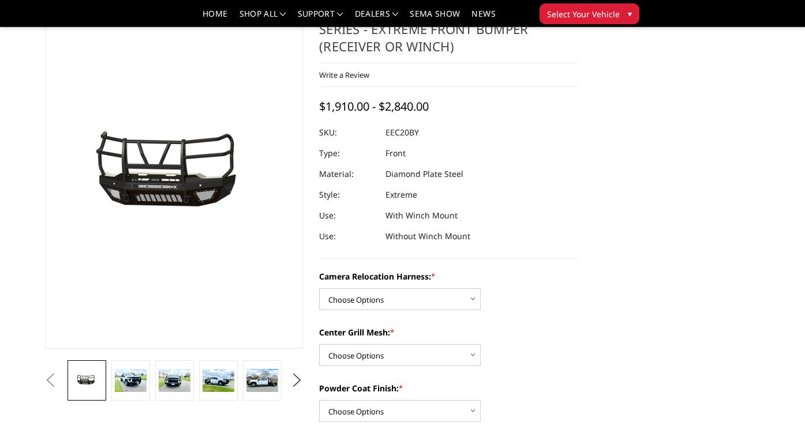
scroll to position [62, 0]
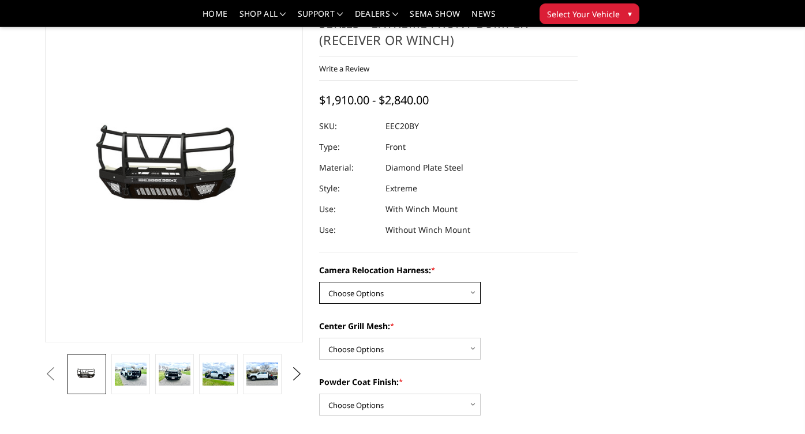
select select "3775"
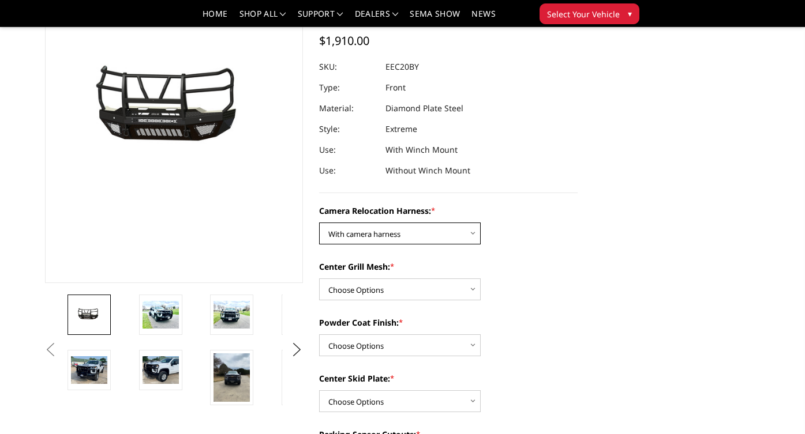
scroll to position [123, 0]
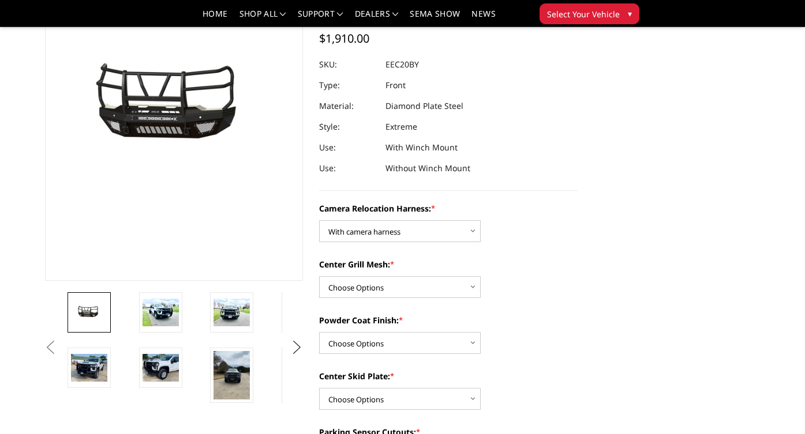
click at [297, 356] on button "Next" at bounding box center [296, 347] width 17 height 17
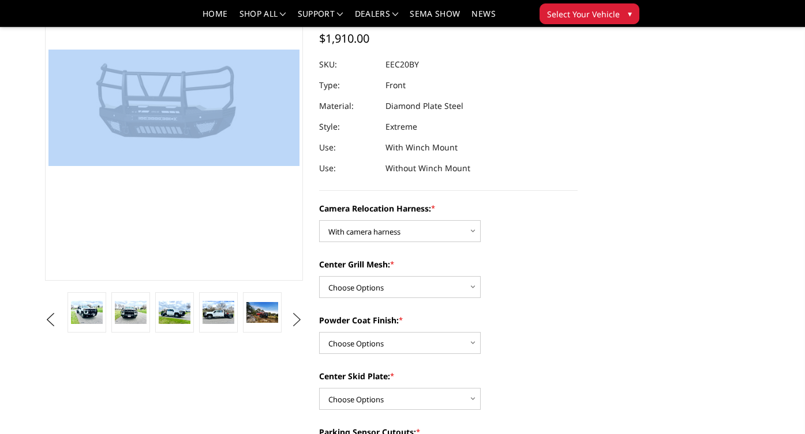
click at [254, 322] on img at bounding box center [262, 312] width 31 height 21
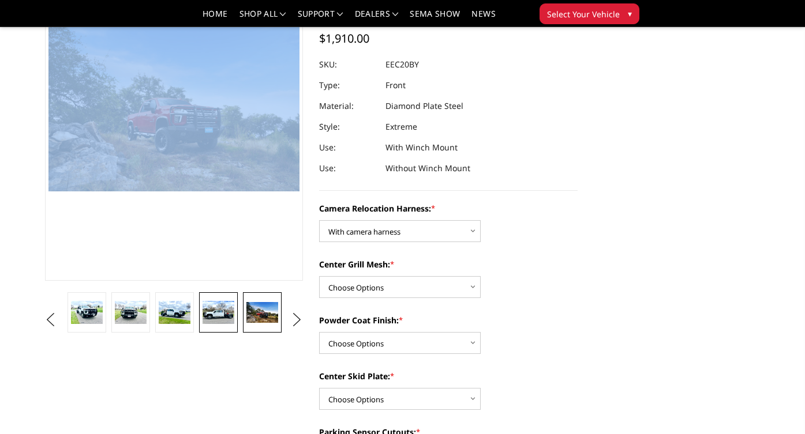
click at [207, 313] on img at bounding box center [217, 313] width 31 height 24
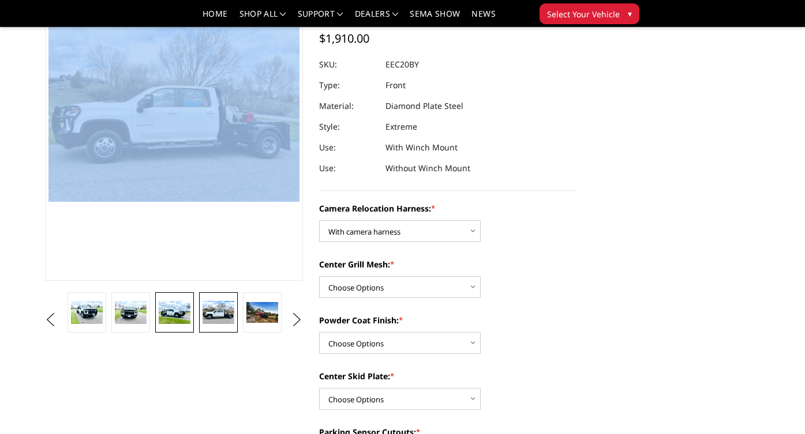
click at [186, 316] on img at bounding box center [174, 313] width 31 height 24
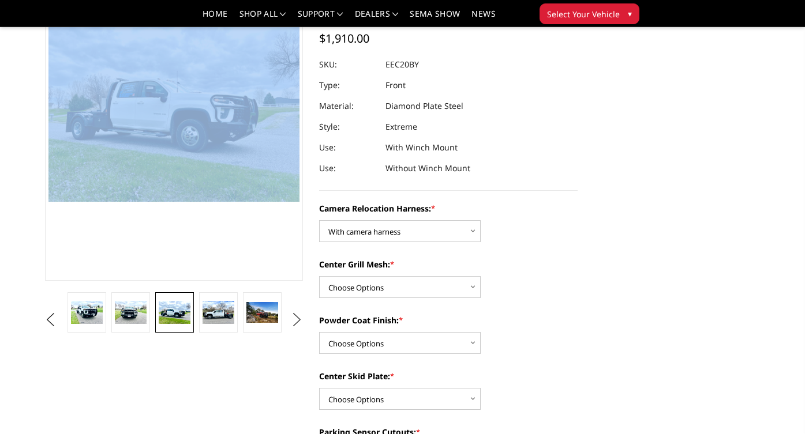
click at [292, 319] on button "Next" at bounding box center [296, 320] width 17 height 17
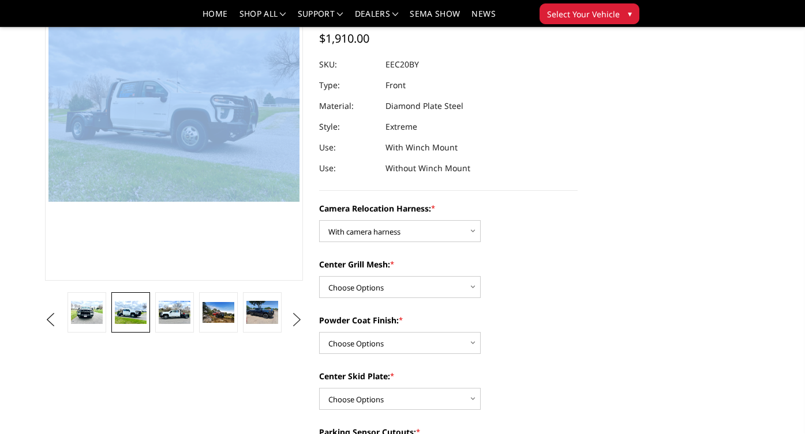
click at [292, 319] on button "Next" at bounding box center [296, 320] width 17 height 17
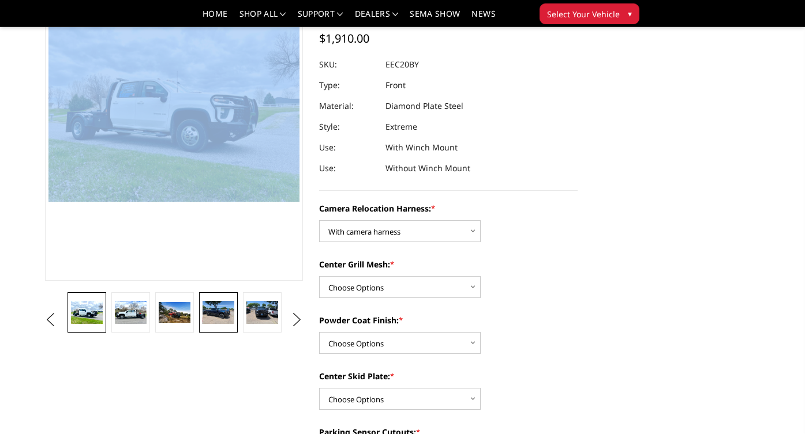
click at [229, 314] on img at bounding box center [217, 313] width 31 height 24
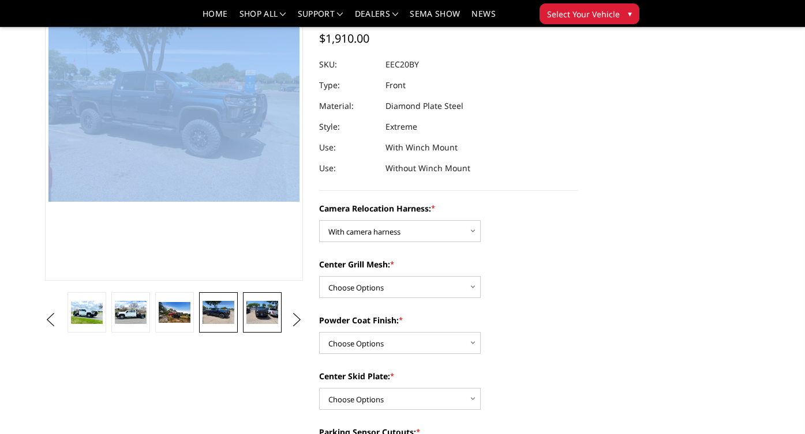
click at [252, 317] on img at bounding box center [261, 313] width 31 height 24
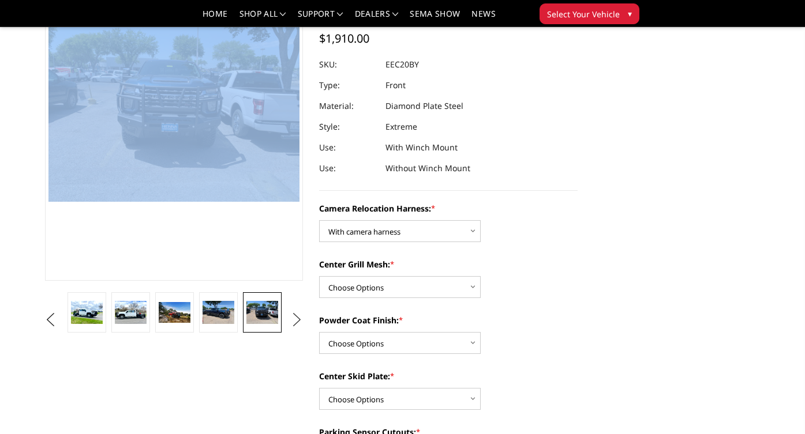
click at [298, 321] on button "Next" at bounding box center [296, 320] width 17 height 17
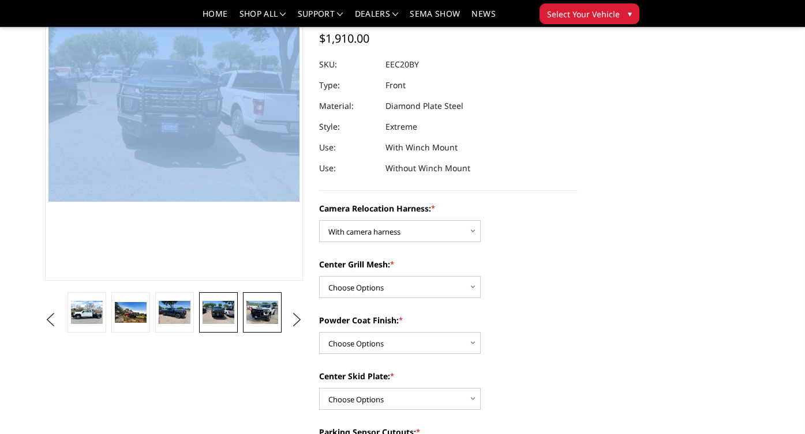
click at [274, 318] on img at bounding box center [261, 313] width 31 height 24
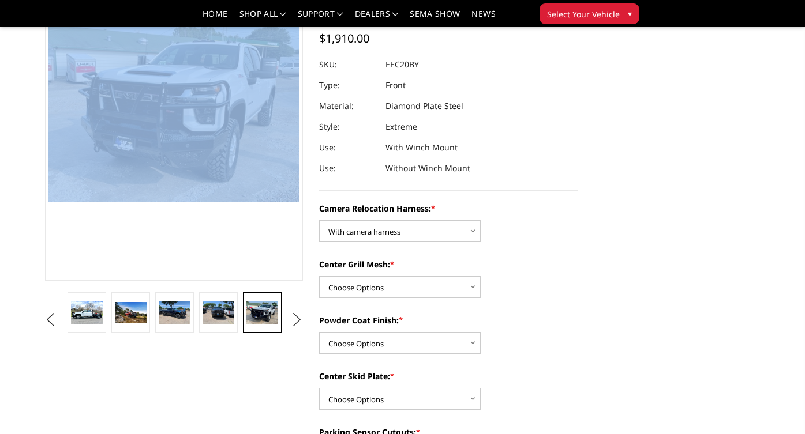
click at [292, 322] on button "Next" at bounding box center [296, 320] width 17 height 17
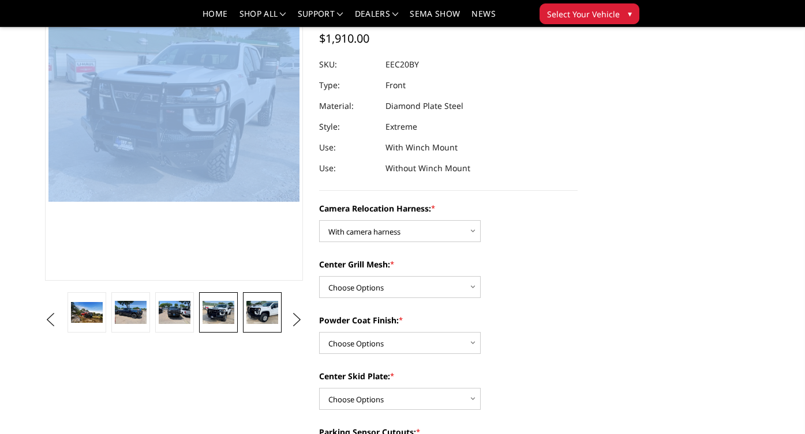
click at [272, 317] on img at bounding box center [261, 313] width 31 height 24
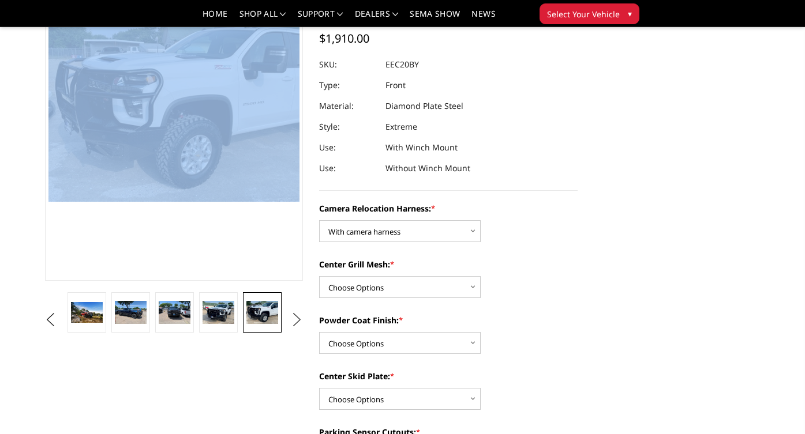
click at [295, 321] on button "Next" at bounding box center [296, 320] width 17 height 17
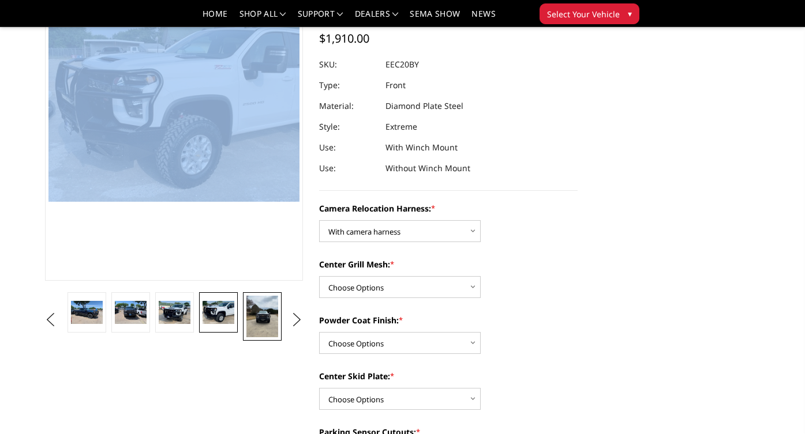
click at [267, 318] on img at bounding box center [261, 317] width 31 height 42
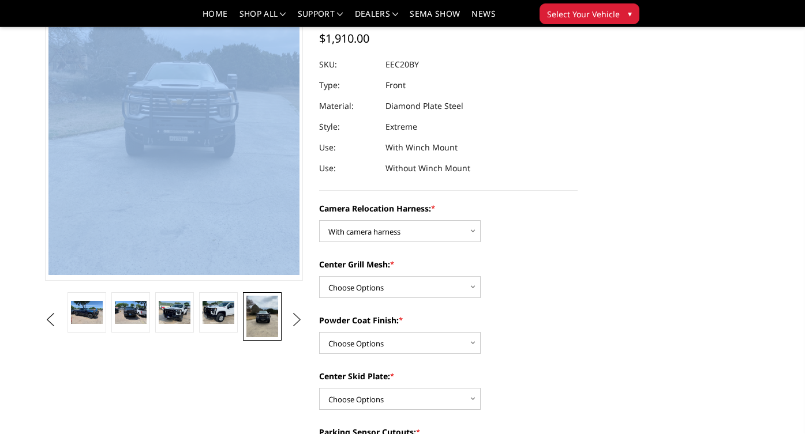
click at [296, 323] on button "Next" at bounding box center [296, 320] width 17 height 17
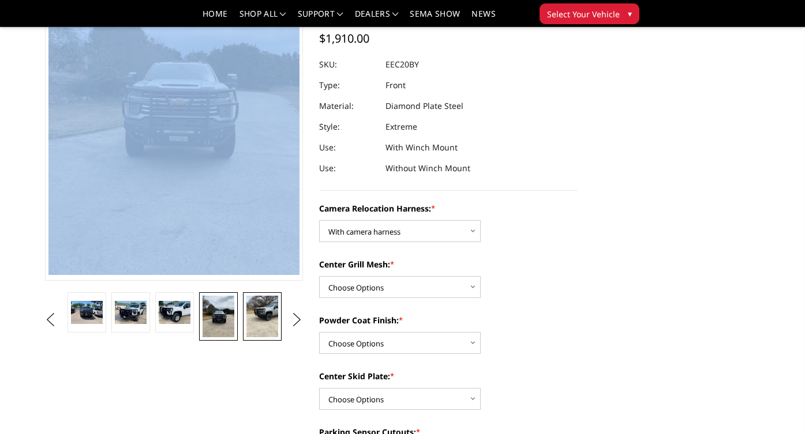
click at [271, 320] on img at bounding box center [261, 317] width 31 height 42
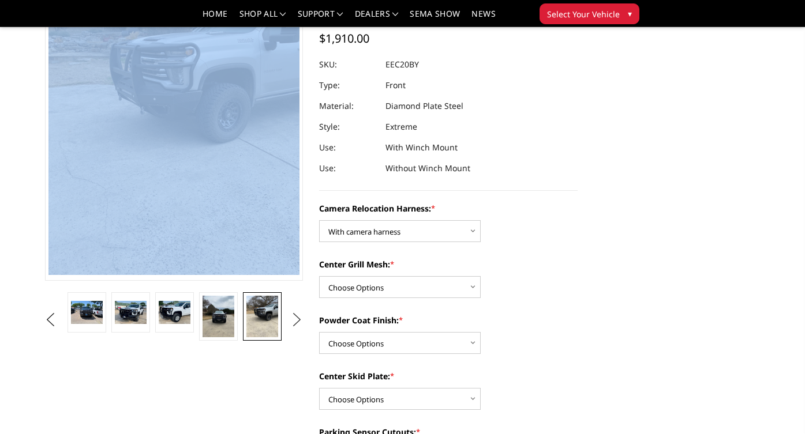
click at [294, 322] on button "Next" at bounding box center [296, 320] width 17 height 17
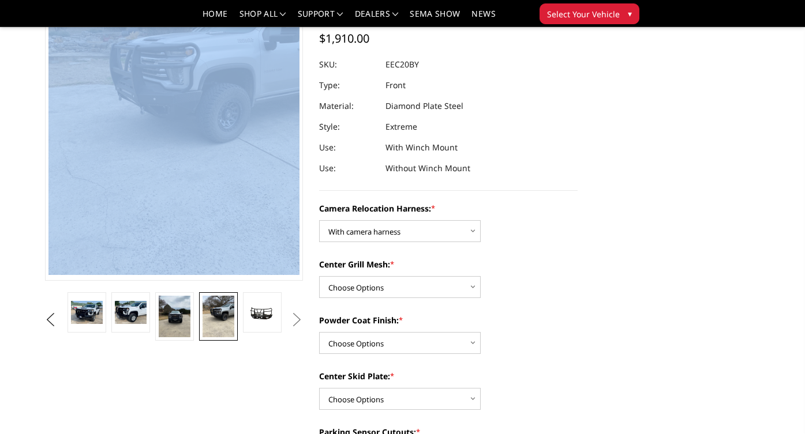
click at [294, 322] on button "Next" at bounding box center [296, 320] width 17 height 17
click at [180, 312] on img at bounding box center [174, 317] width 31 height 42
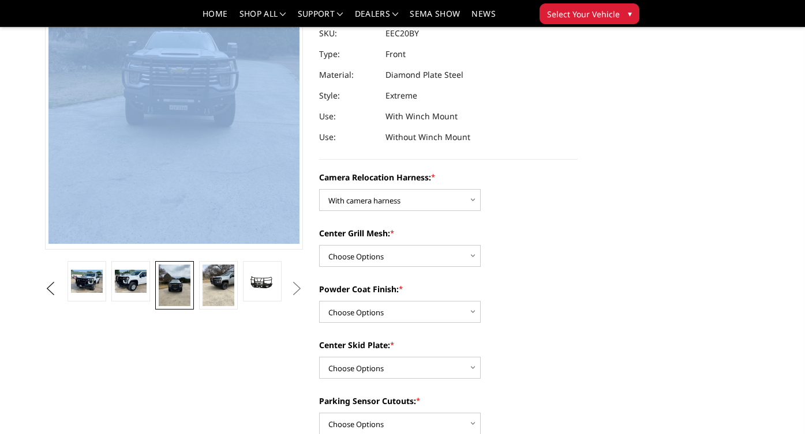
scroll to position [174, 0]
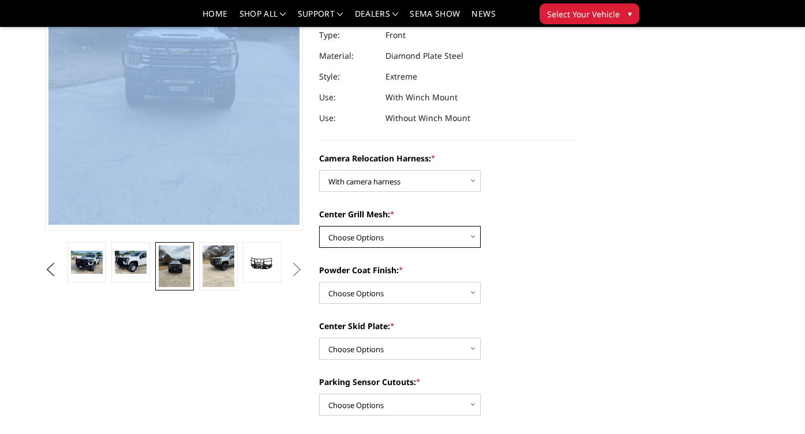
select select "3773"
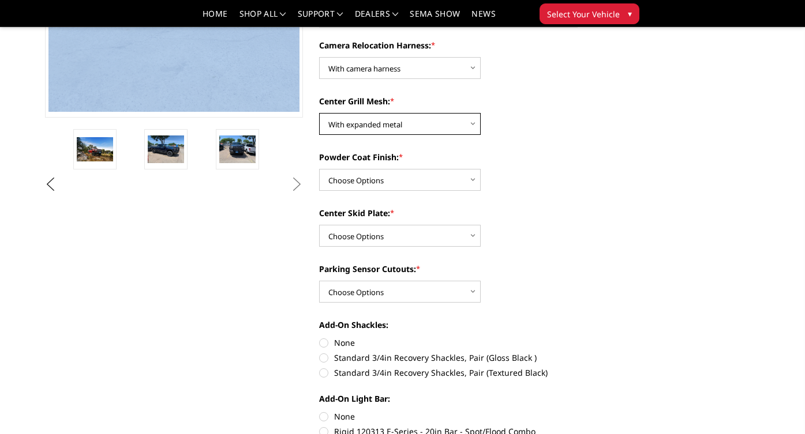
scroll to position [287, 0]
select select "3771"
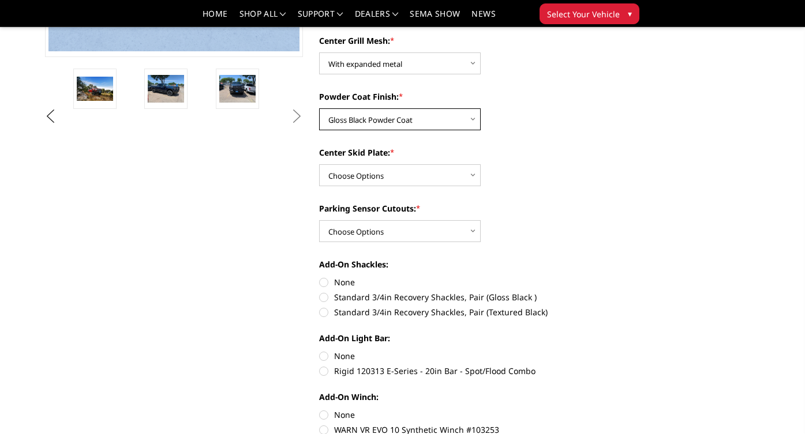
scroll to position [358, 0]
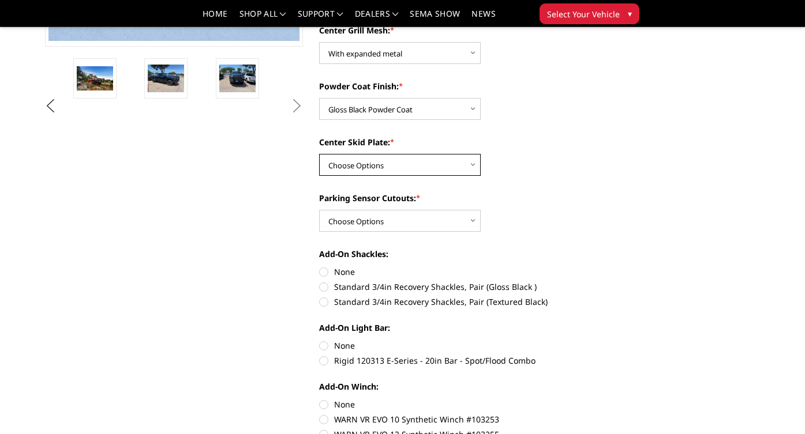
select select "3769"
select select "3766"
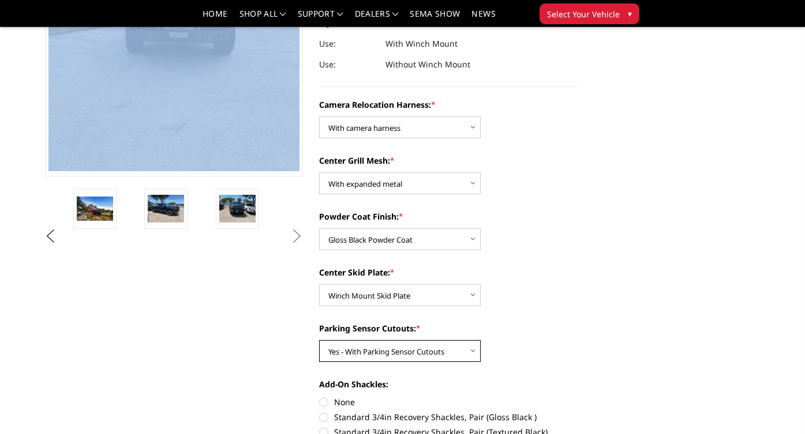
scroll to position [229, 0]
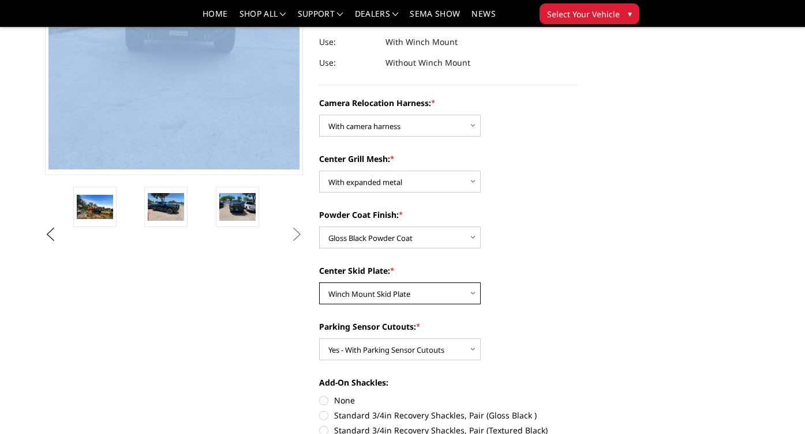
select select "3768"
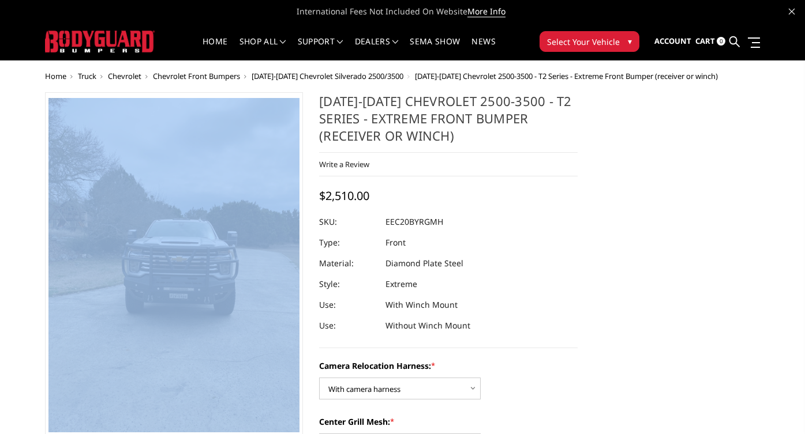
scroll to position [0, 0]
click at [134, 73] on span "Chevrolet" at bounding box center [124, 76] width 33 height 10
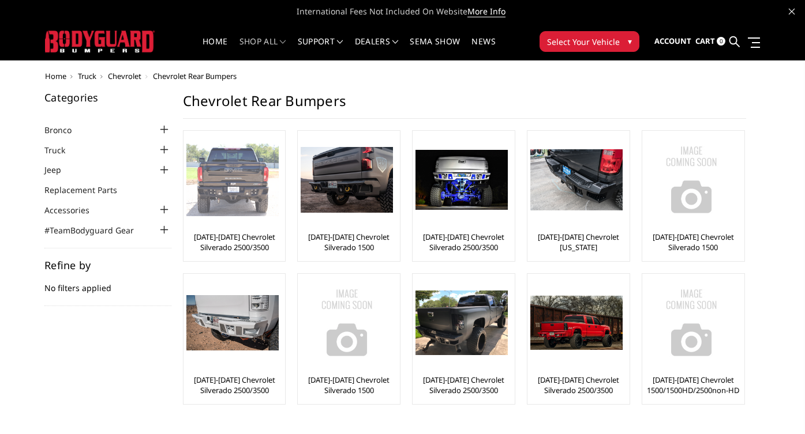
click at [257, 211] on img at bounding box center [232, 180] width 92 height 73
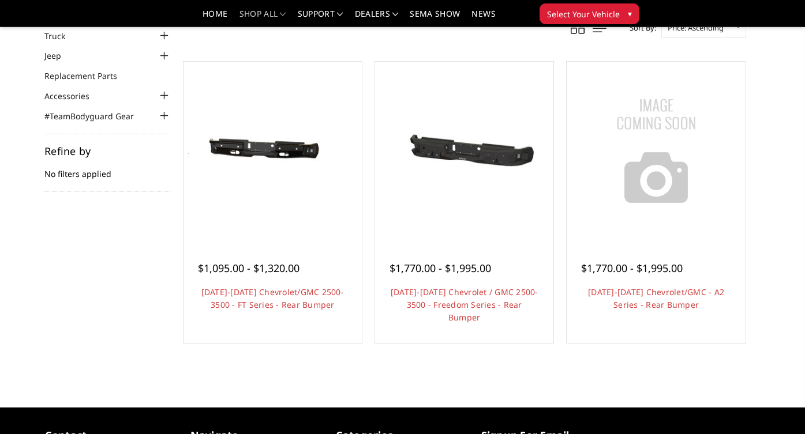
scroll to position [82, 0]
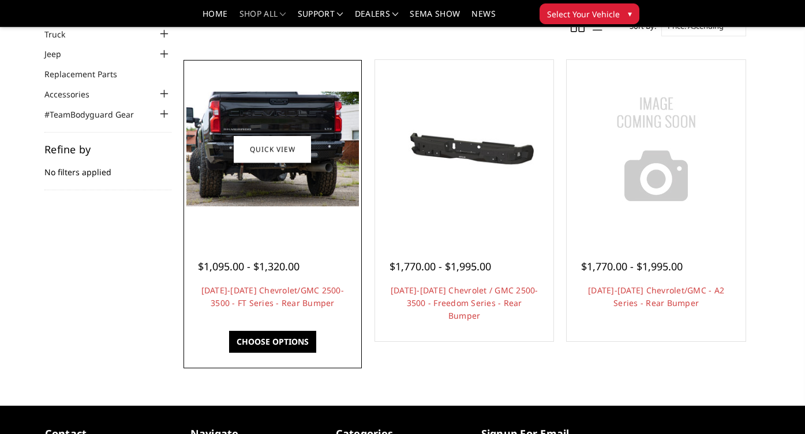
click at [288, 185] on img at bounding box center [272, 149] width 172 height 115
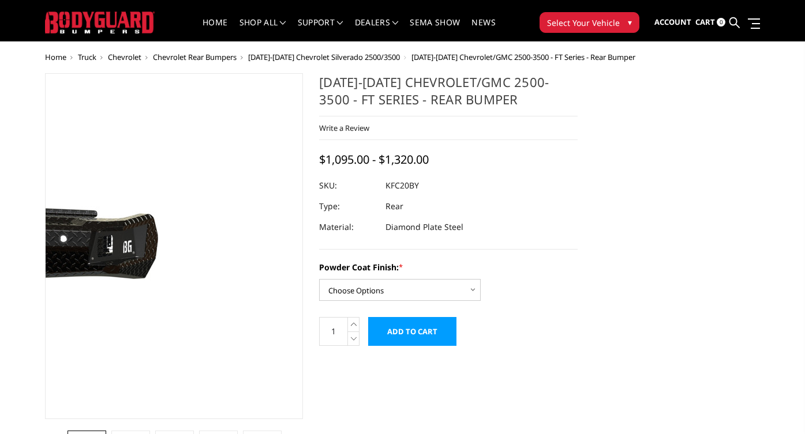
scroll to position [20, 0]
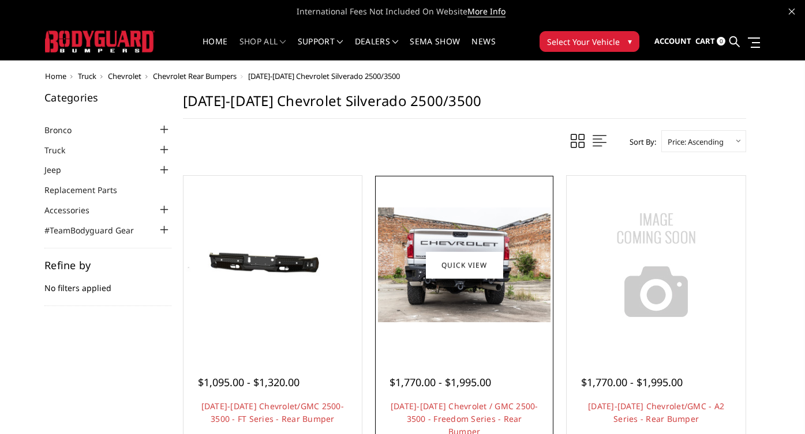
scroll to position [82, 0]
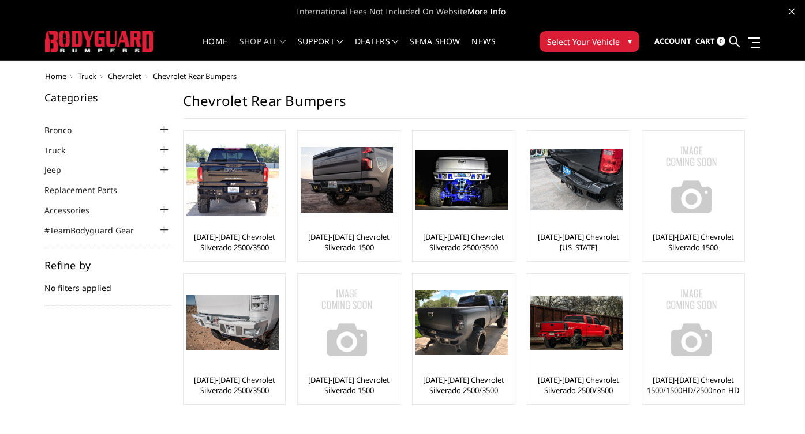
click at [134, 74] on span "Chevrolet" at bounding box center [124, 76] width 33 height 10
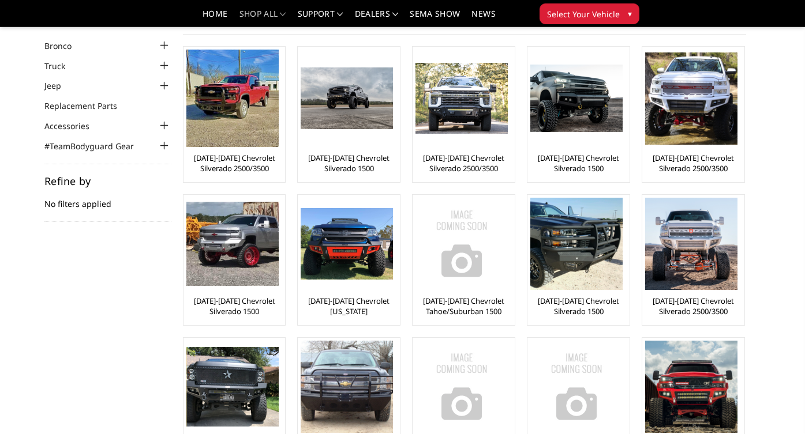
scroll to position [54, 0]
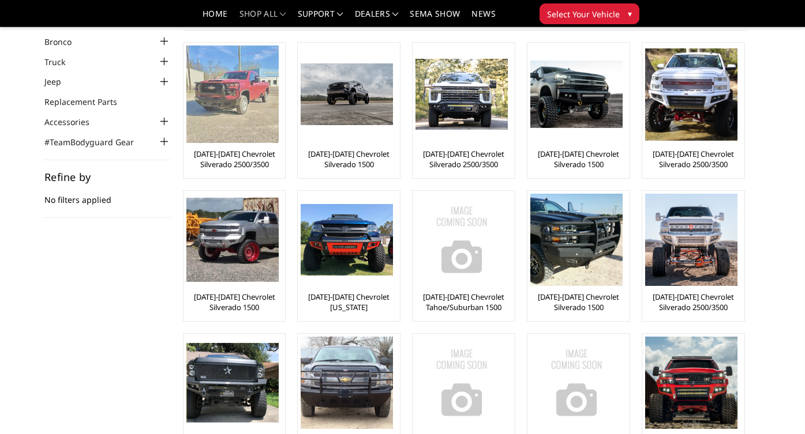
click at [258, 139] on img at bounding box center [232, 94] width 92 height 97
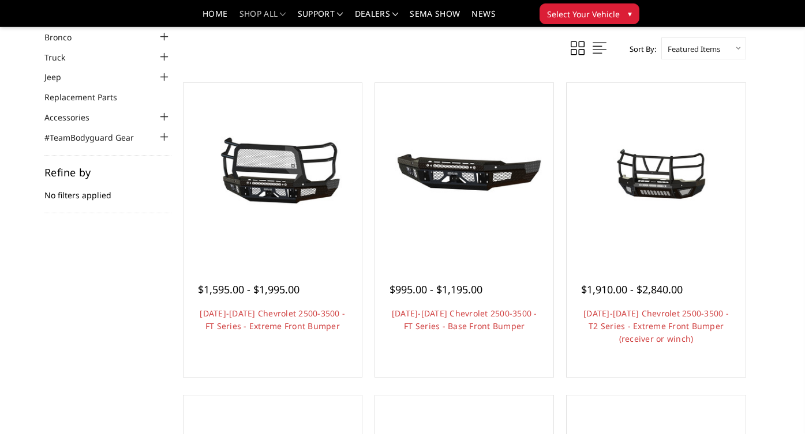
scroll to position [55, 0]
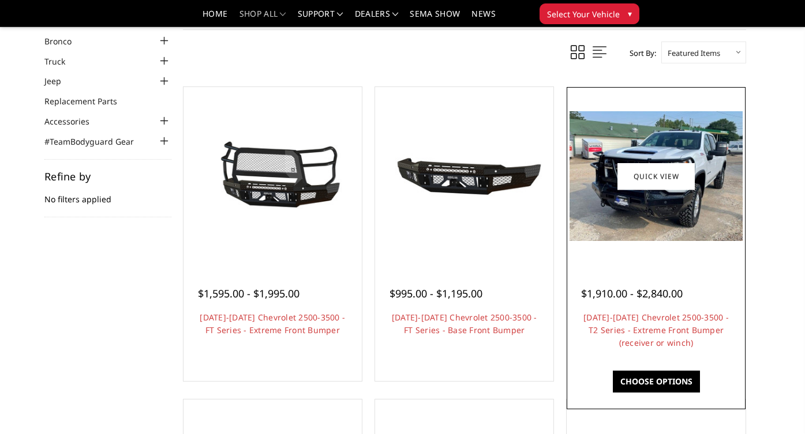
click at [627, 190] on img at bounding box center [655, 176] width 172 height 130
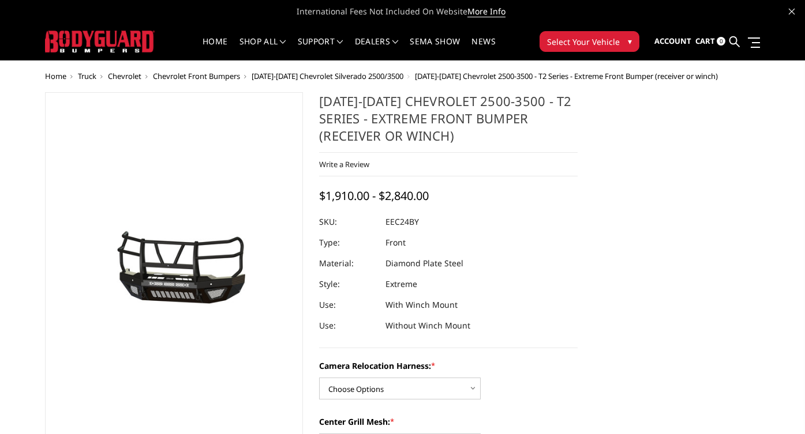
click at [127, 77] on span "Chevrolet" at bounding box center [124, 76] width 33 height 10
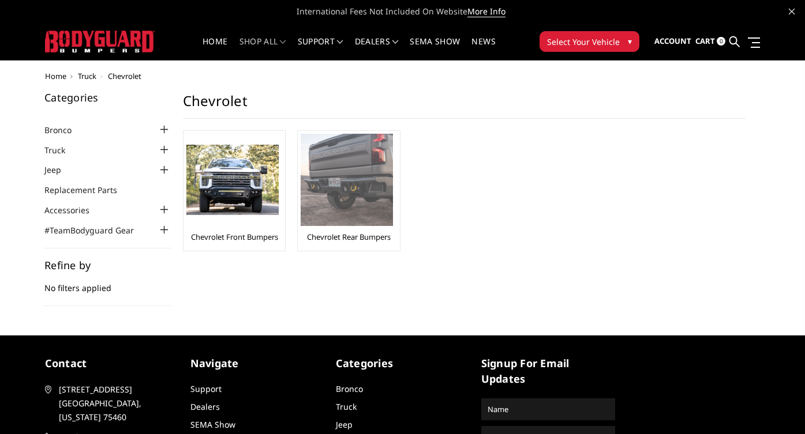
click at [326, 183] on img at bounding box center [347, 180] width 92 height 92
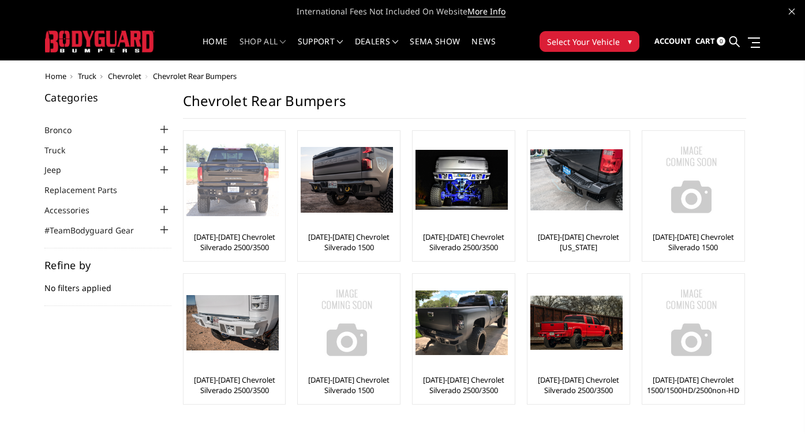
click at [249, 219] on div at bounding box center [232, 180] width 92 height 92
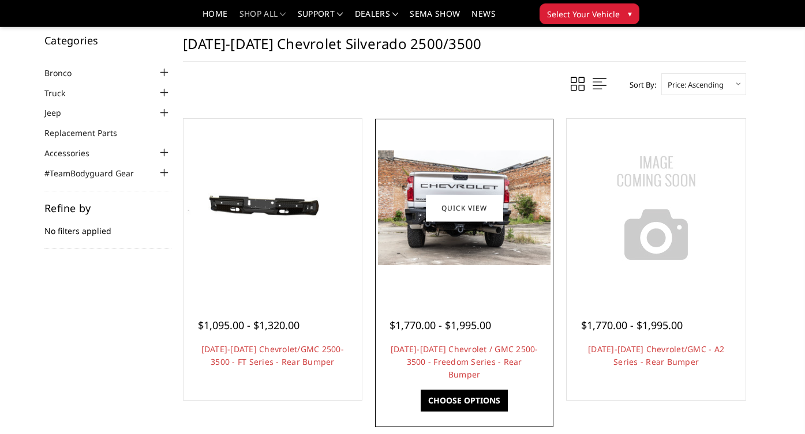
scroll to position [56, 0]
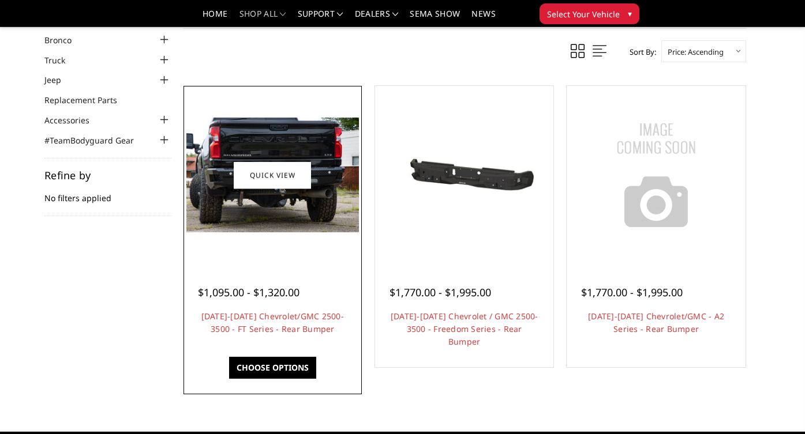
click at [331, 186] on img at bounding box center [272, 175] width 172 height 115
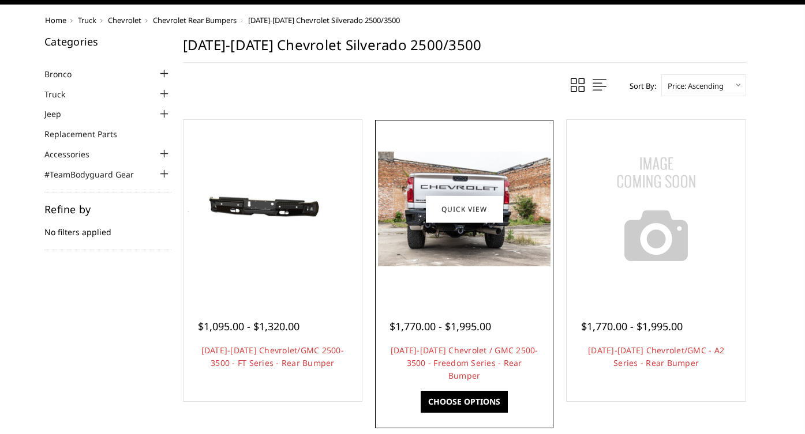
click at [468, 248] on img at bounding box center [464, 209] width 172 height 115
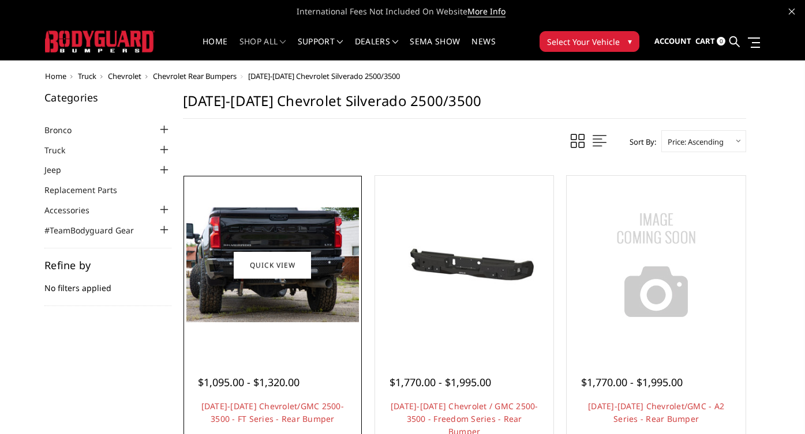
scroll to position [56, 0]
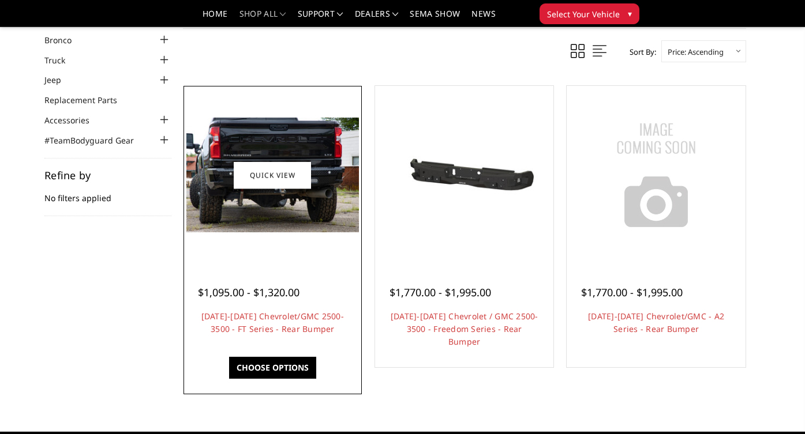
click at [294, 213] on img at bounding box center [272, 175] width 172 height 115
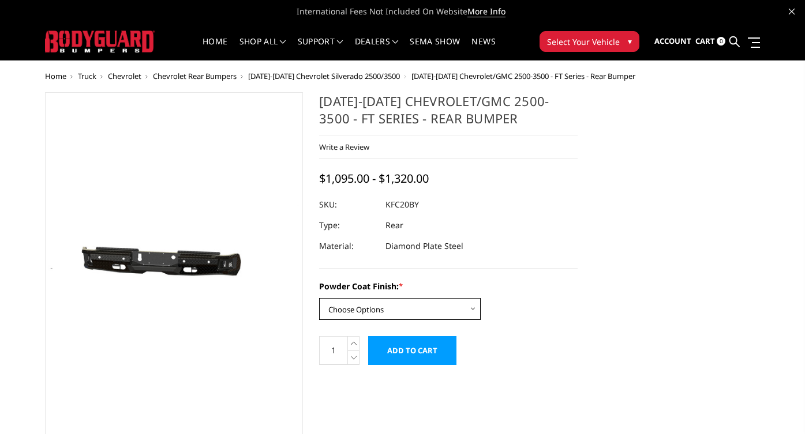
select select "3418"
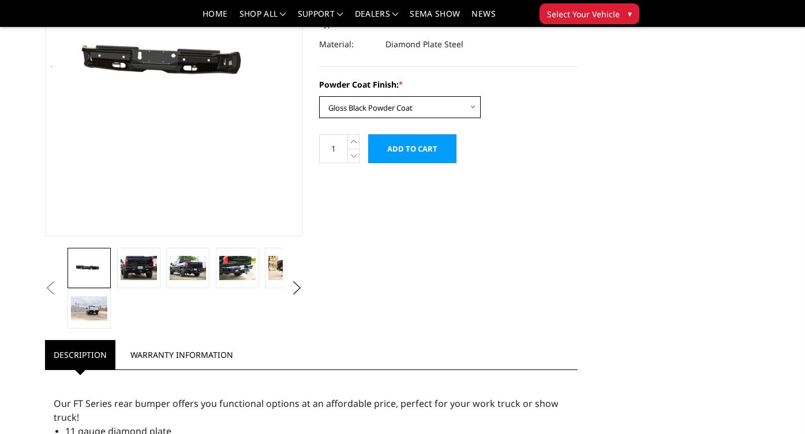
scroll to position [150, 0]
